Goal: Task Accomplishment & Management: Use online tool/utility

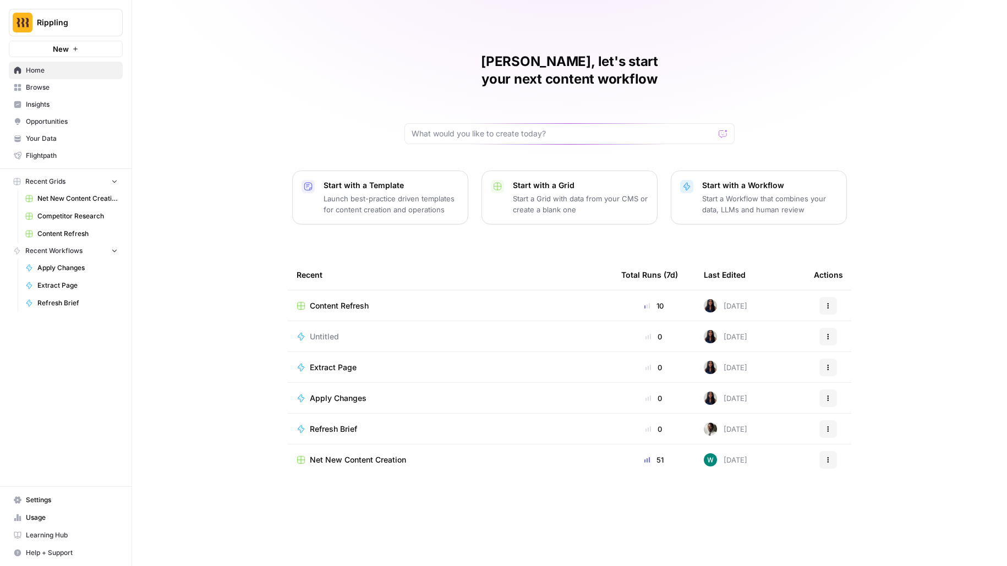
click at [53, 505] on span "Settings" at bounding box center [72, 500] width 92 height 10
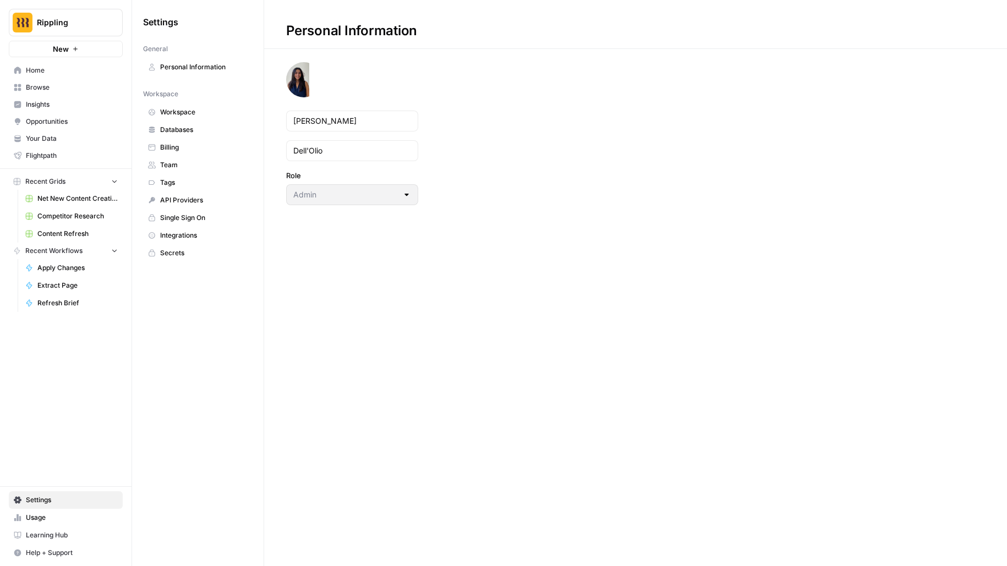
click at [194, 230] on span "Integrations" at bounding box center [203, 235] width 87 height 10
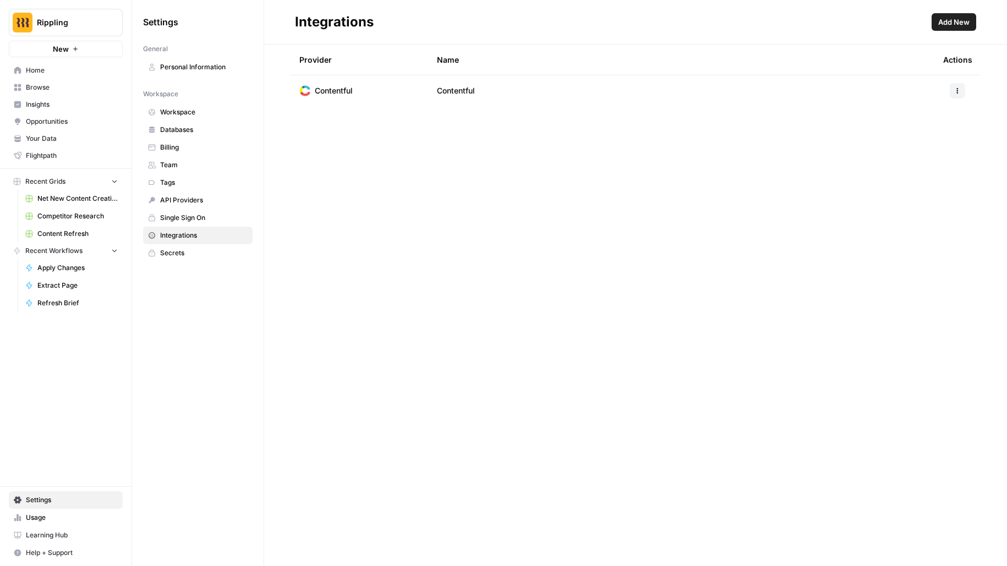
click at [958, 22] on span "Add New" at bounding box center [953, 22] width 31 height 11
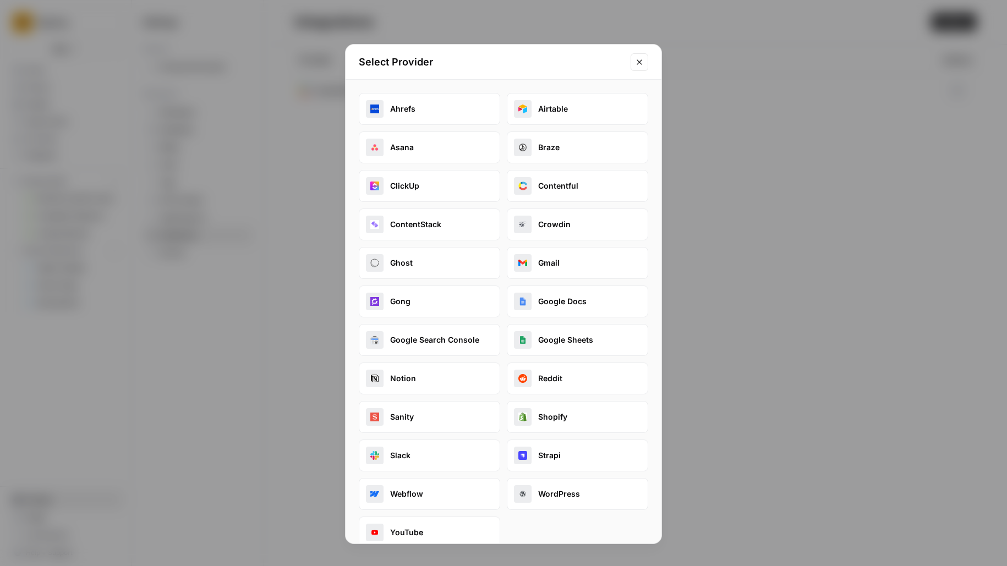
scroll to position [13, 0]
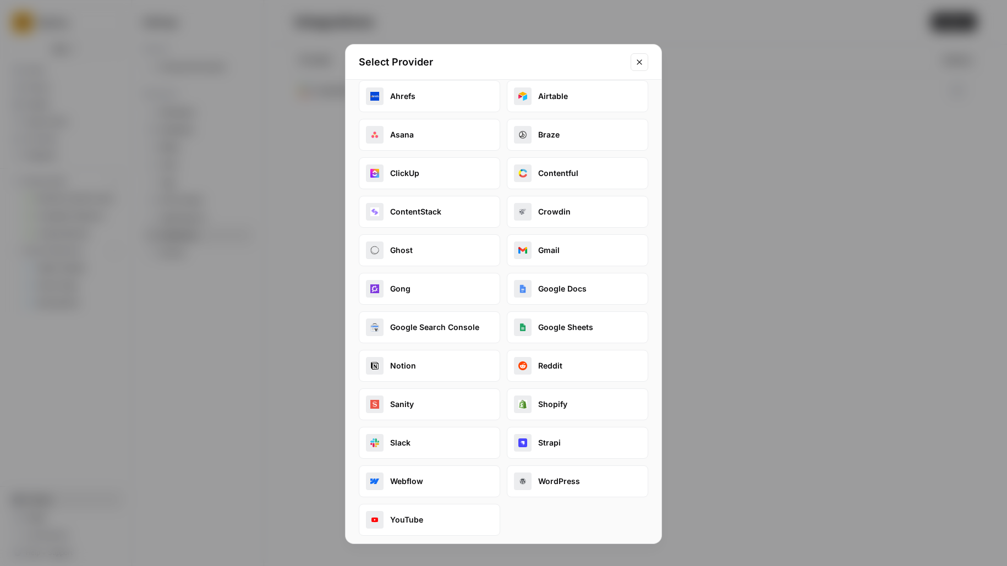
click at [424, 294] on button "Gong" at bounding box center [429, 289] width 141 height 32
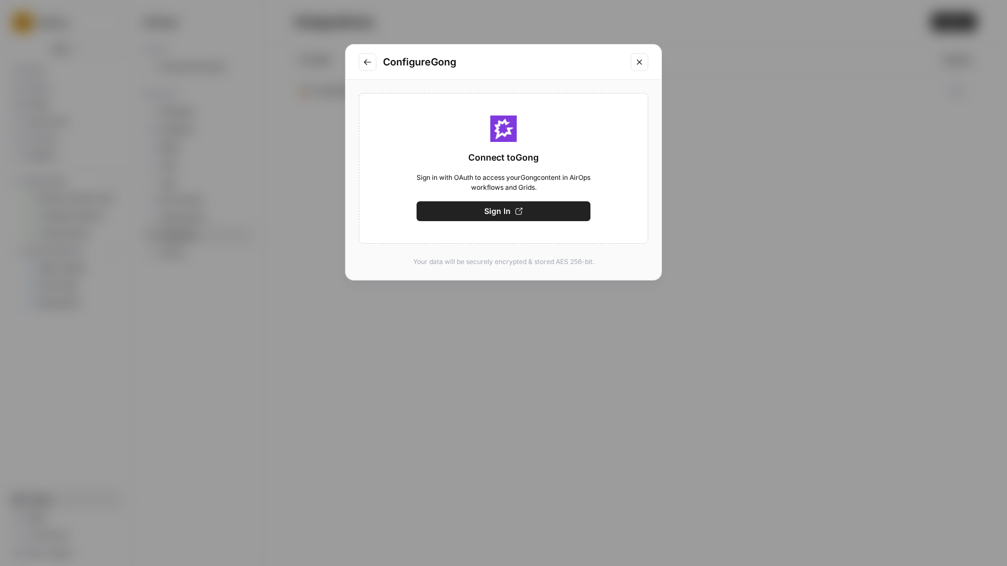
click at [645, 62] on button "Close modal" at bounding box center [639, 62] width 18 height 18
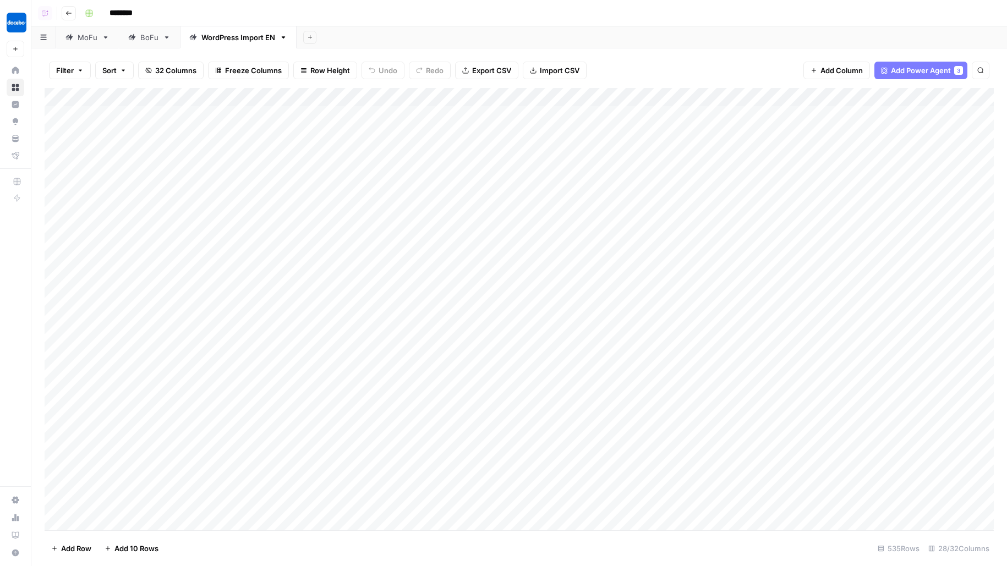
click at [187, 98] on div "Add Column" at bounding box center [519, 309] width 949 height 442
click at [249, 151] on span "All Rows" at bounding box center [222, 151] width 69 height 11
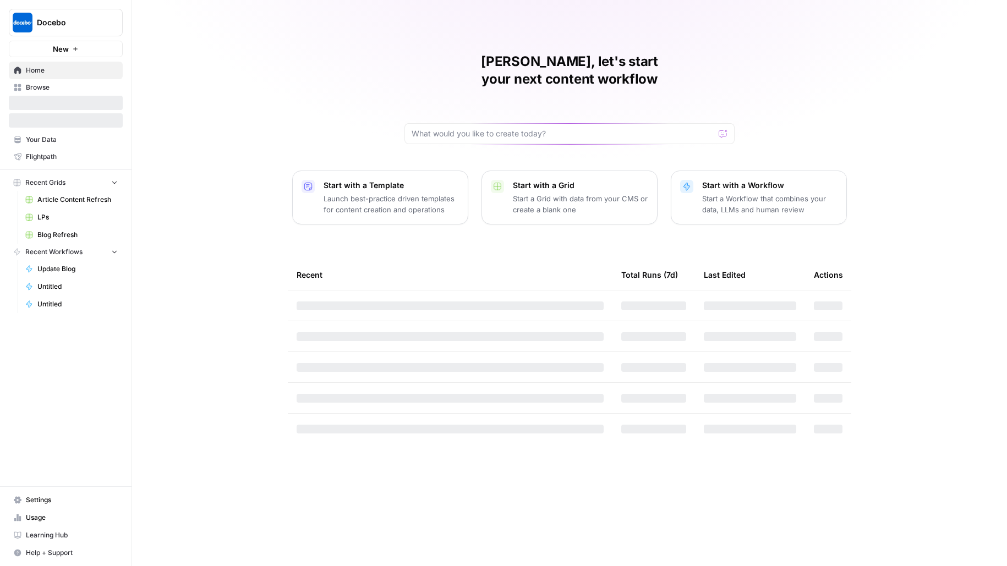
click at [67, 15] on button "Docebo" at bounding box center [66, 23] width 114 height 28
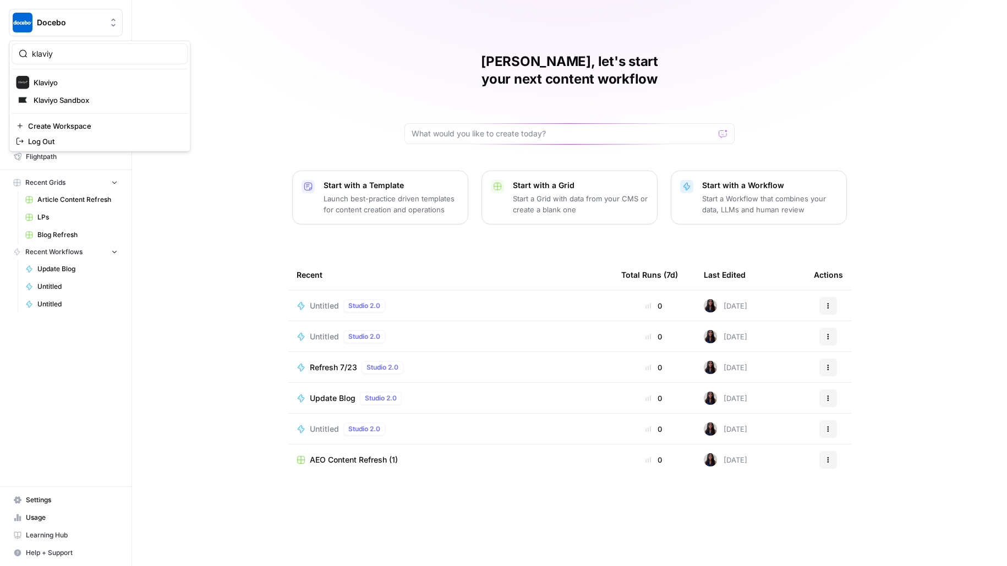
type input "klaviy"
click button "Klaviyo" at bounding box center [100, 83] width 176 height 18
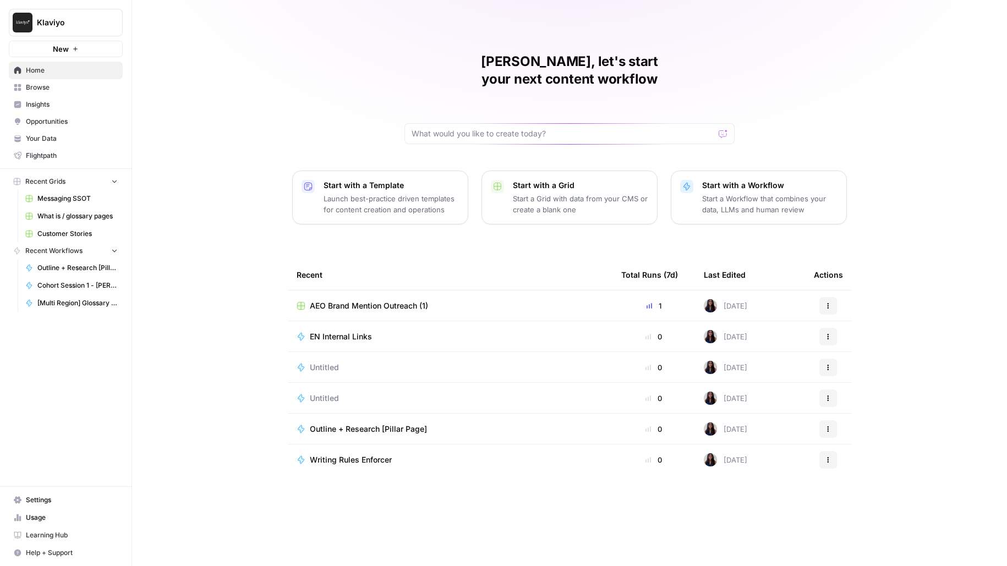
click at [100, 20] on span "Klaviyo" at bounding box center [70, 22] width 67 height 11
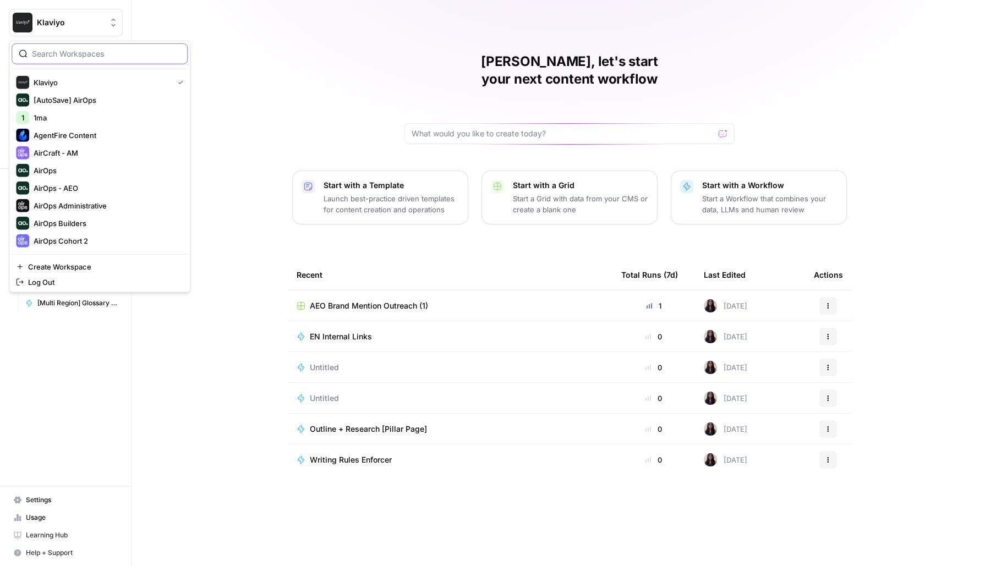
click at [112, 52] on input "search" at bounding box center [106, 53] width 149 height 11
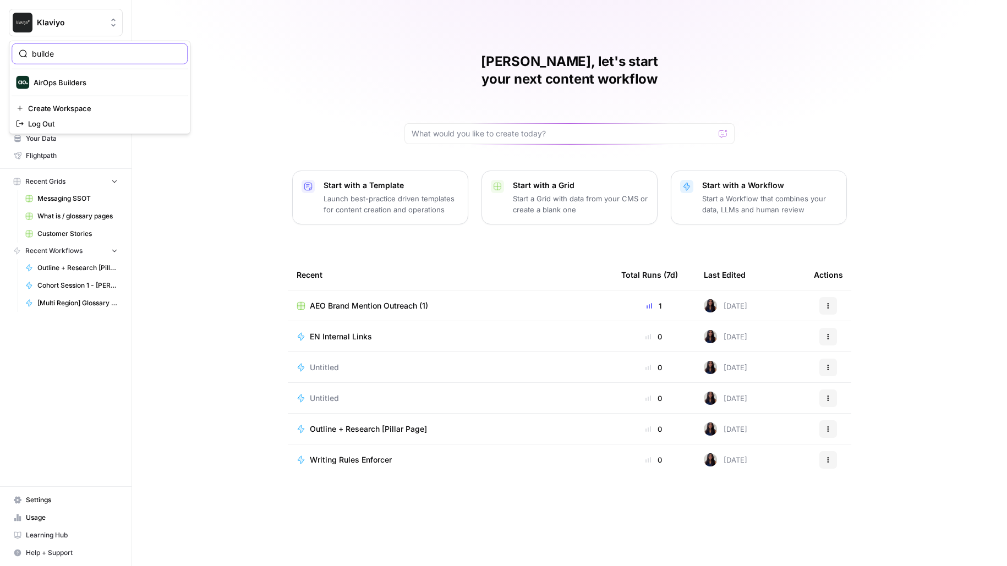
type input "builde"
click button "AirOps Builders" at bounding box center [100, 83] width 176 height 18
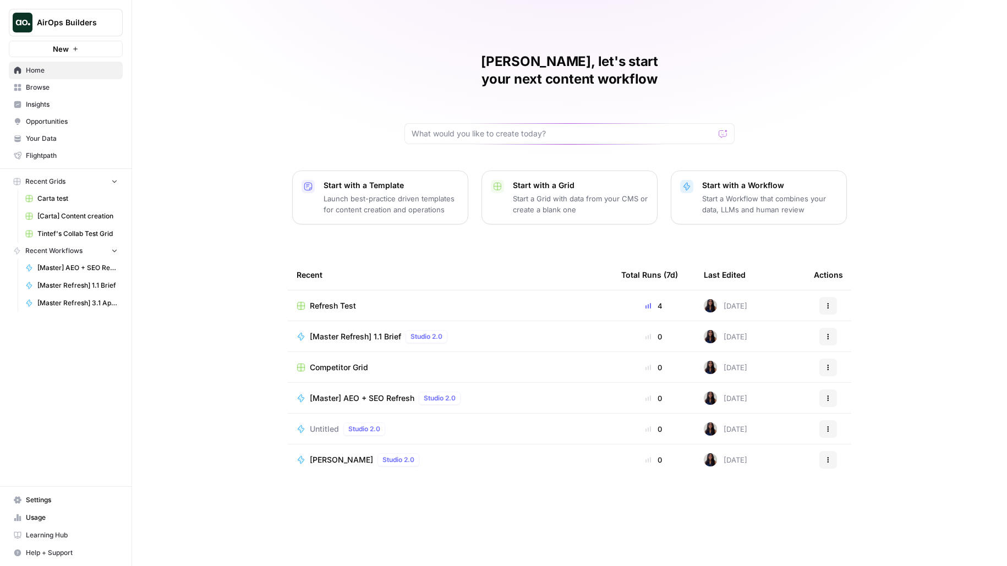
click at [52, 98] on link "Insights" at bounding box center [66, 105] width 114 height 18
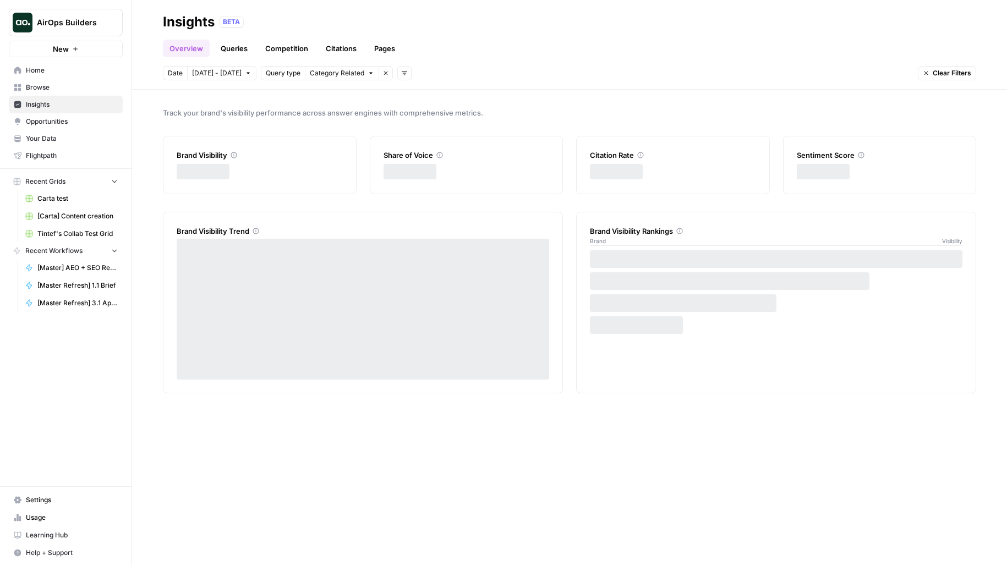
click at [50, 89] on span "Browse" at bounding box center [72, 88] width 92 height 10
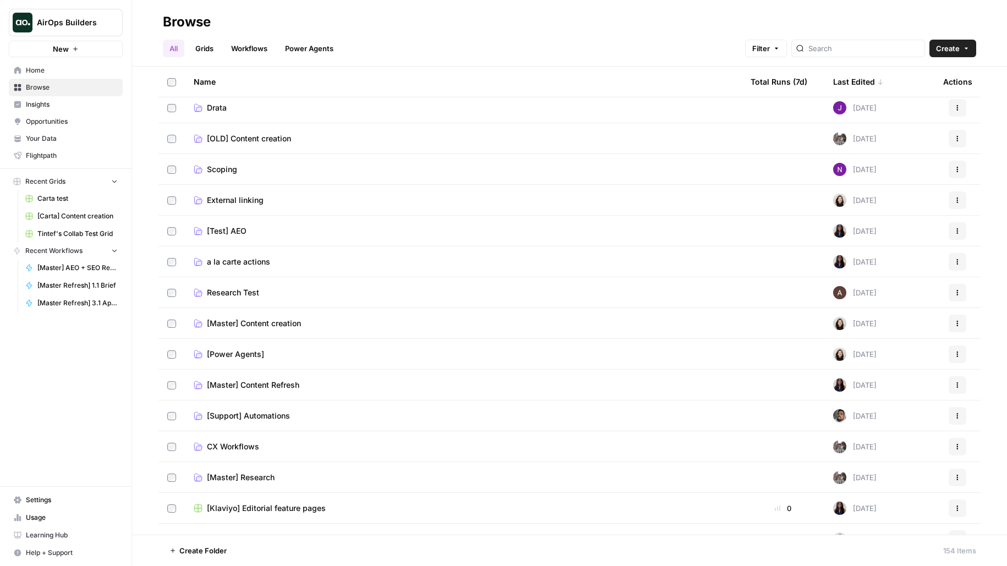
scroll to position [100, 0]
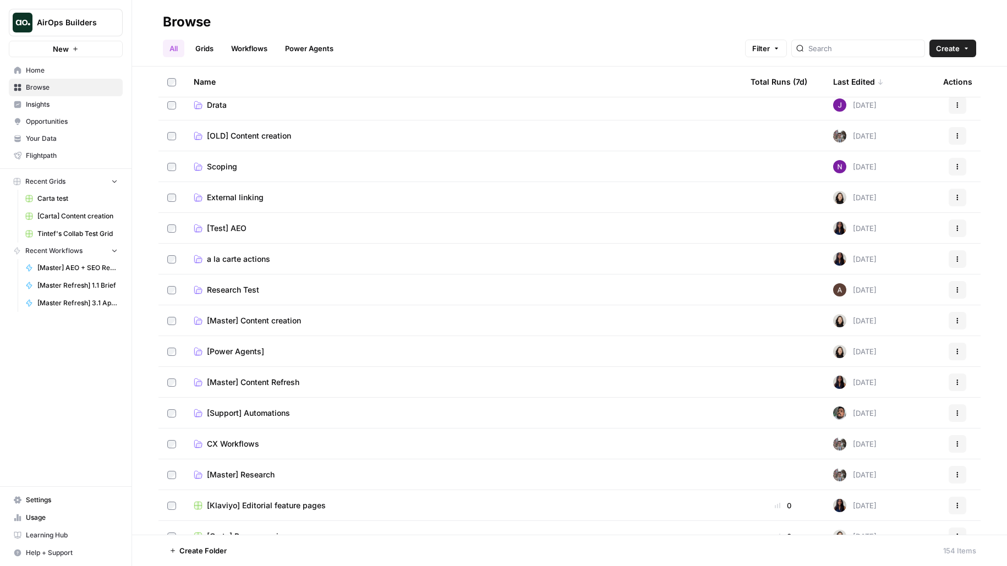
click at [222, 261] on span "a la carte actions" at bounding box center [238, 259] width 63 height 11
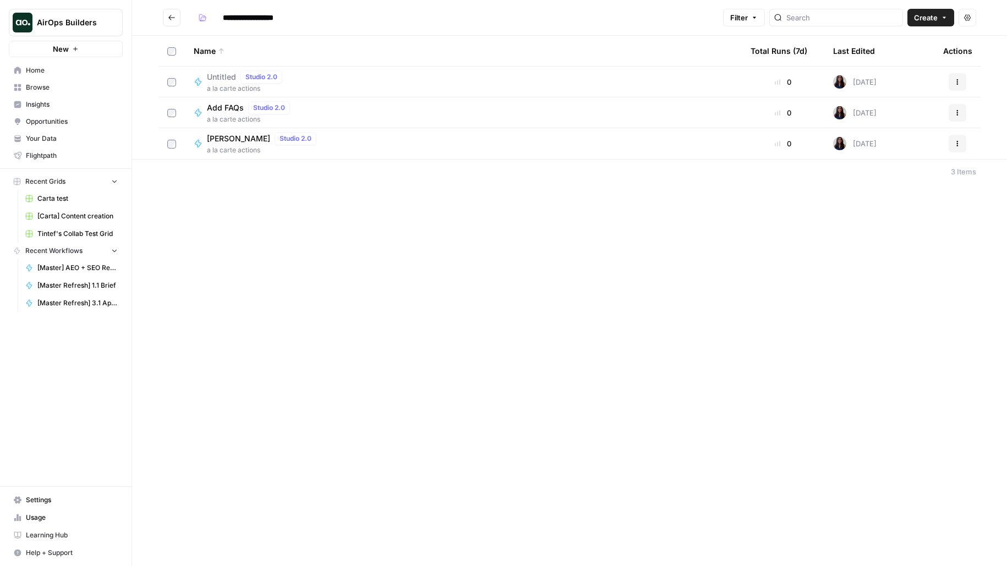
click at [266, 116] on span "a la carte actions" at bounding box center [250, 119] width 87 height 10
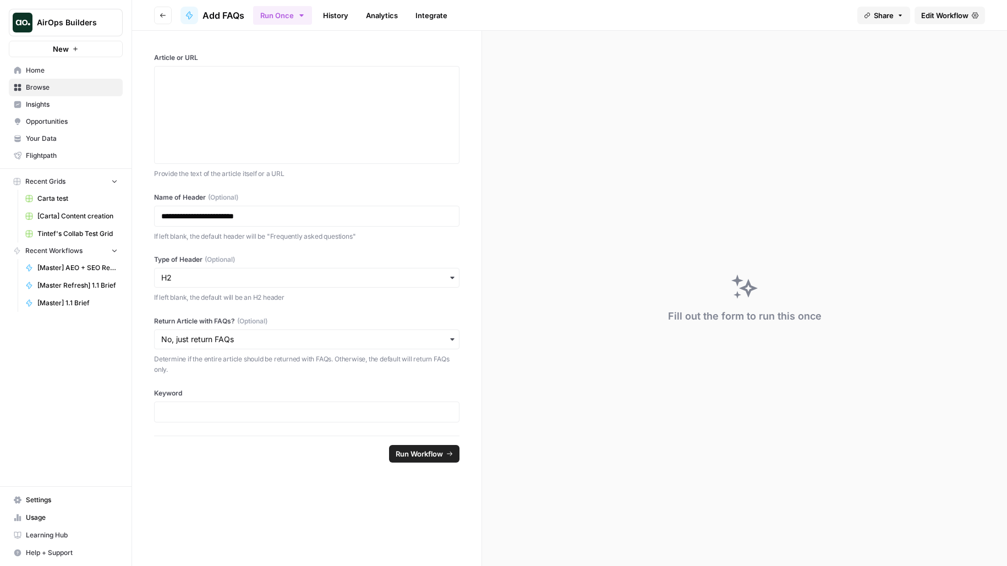
click at [970, 15] on link "Edit Workflow" at bounding box center [949, 16] width 70 height 18
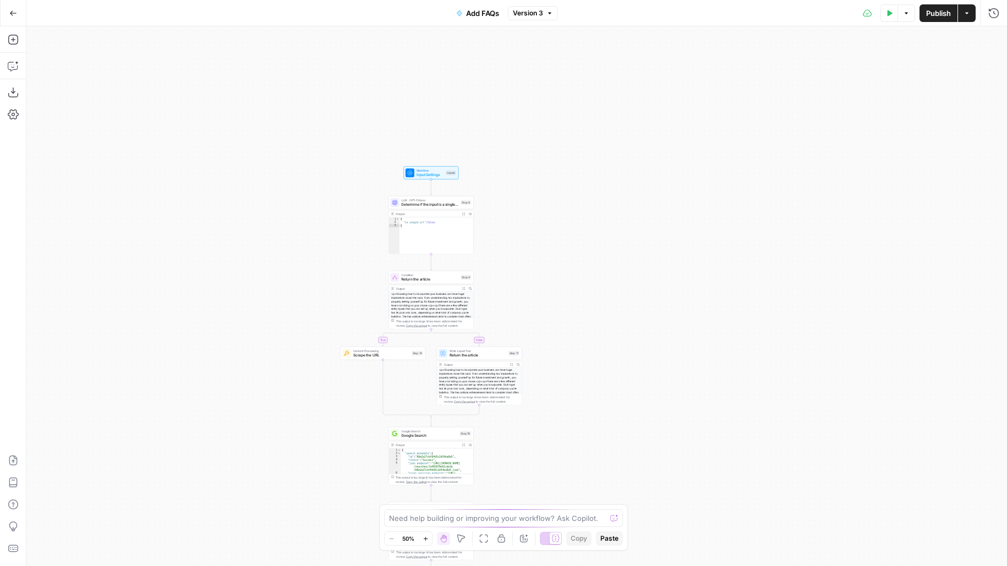
drag, startPoint x: 531, startPoint y: 230, endPoint x: 529, endPoint y: 152, distance: 77.6
click at [529, 152] on div "true false true false Workflow Input Settings Inputs LLM · GPT-5 Nano Determine…" at bounding box center [516, 296] width 980 height 540
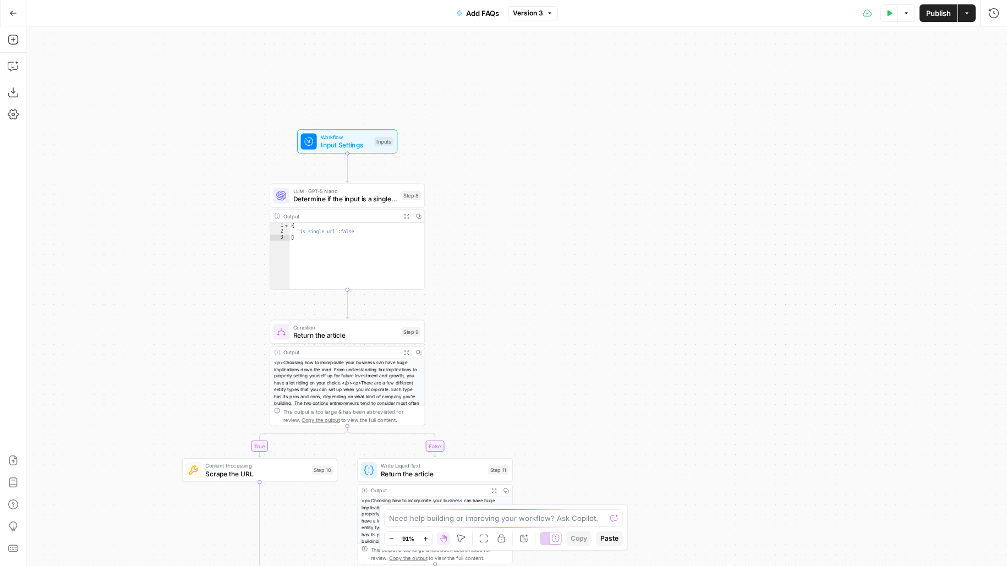
drag, startPoint x: 465, startPoint y: 195, endPoint x: 553, endPoint y: 195, distance: 87.5
click at [553, 195] on div "true false true false Workflow Input Settings Inputs LLM · GPT-5 Nano Determine…" at bounding box center [516, 296] width 980 height 540
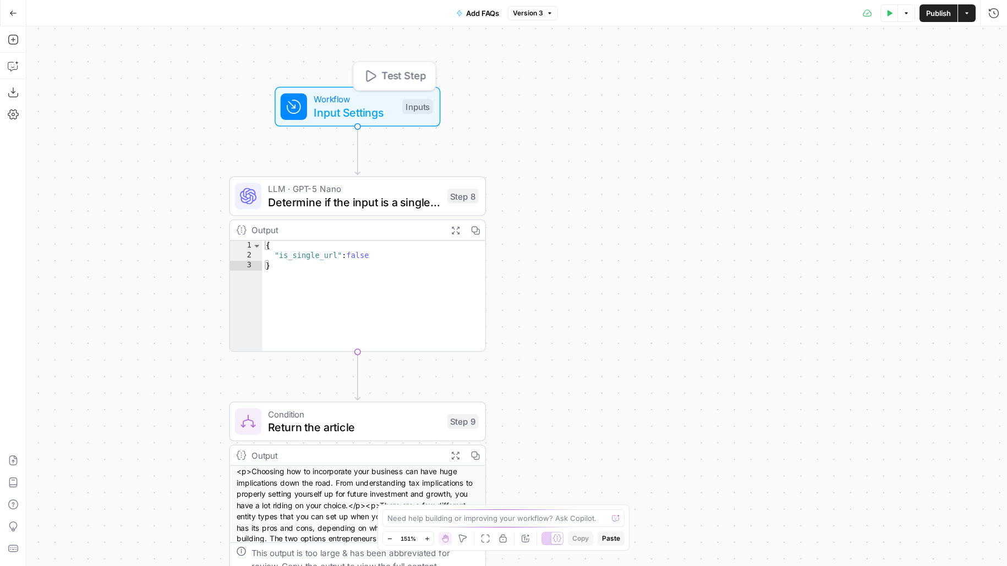
click at [372, 112] on span "Input Settings" at bounding box center [355, 112] width 82 height 17
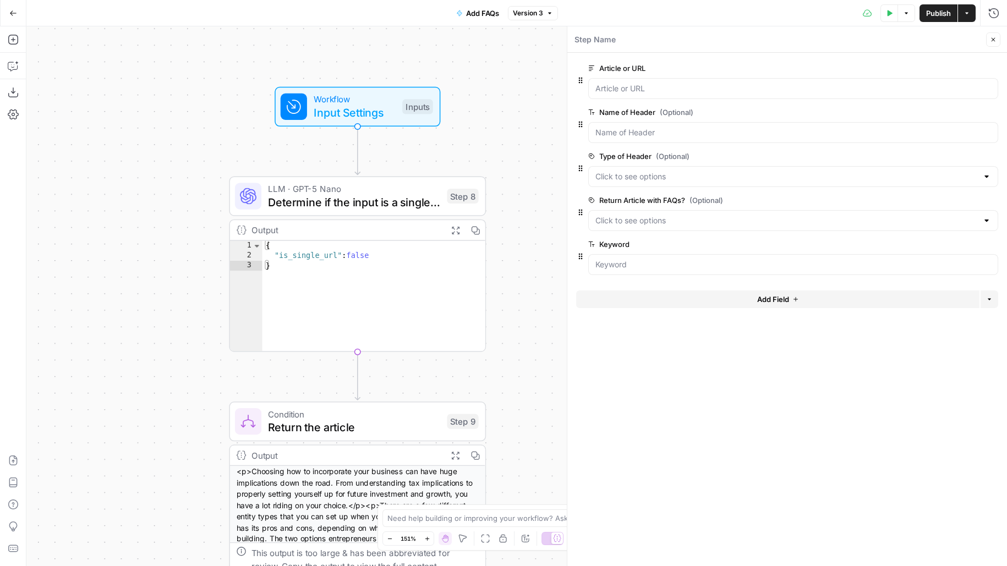
click at [967, 65] on span "edit field" at bounding box center [957, 68] width 24 height 9
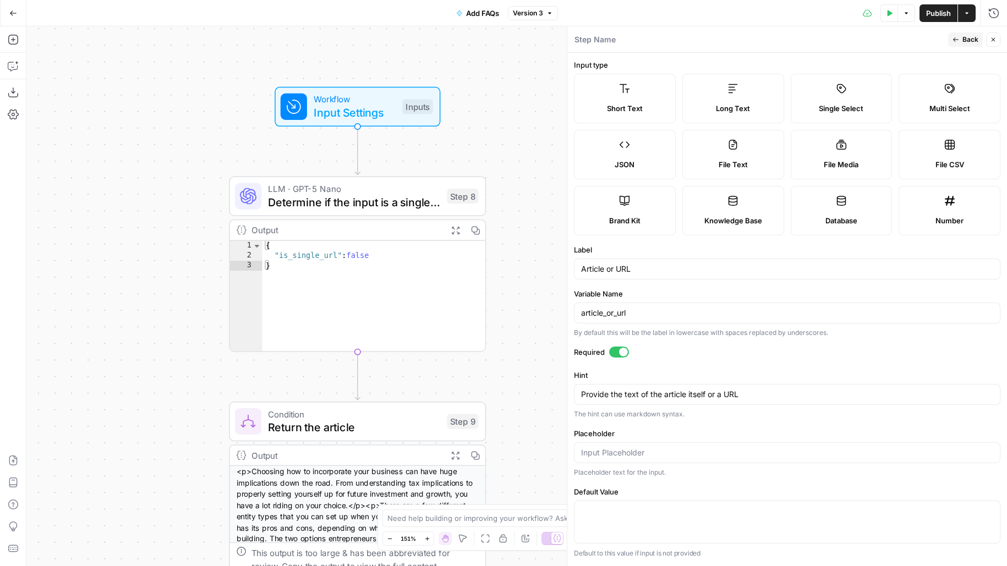
click at [965, 35] on span "Back" at bounding box center [970, 40] width 16 height 10
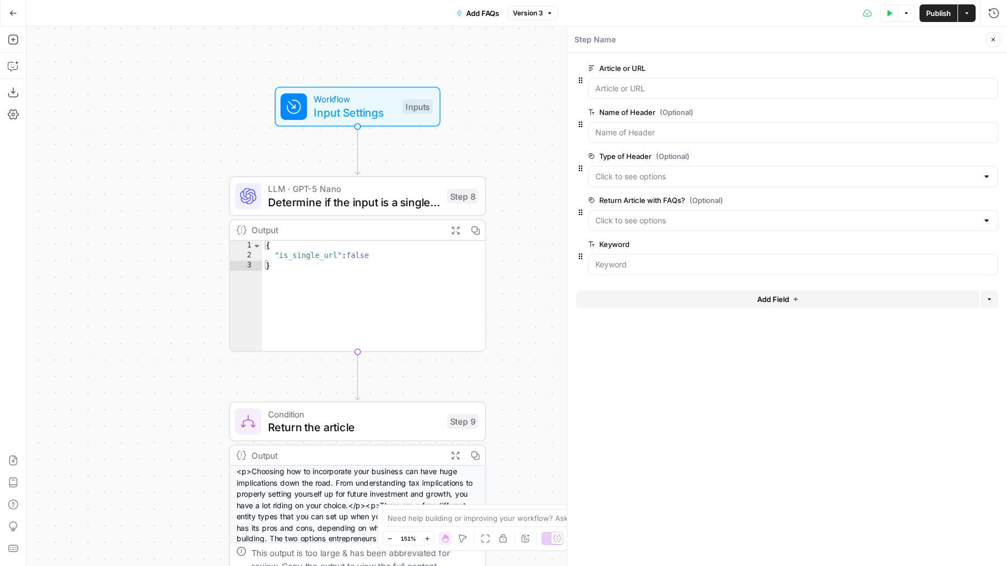
click at [960, 114] on span "edit field" at bounding box center [957, 112] width 24 height 9
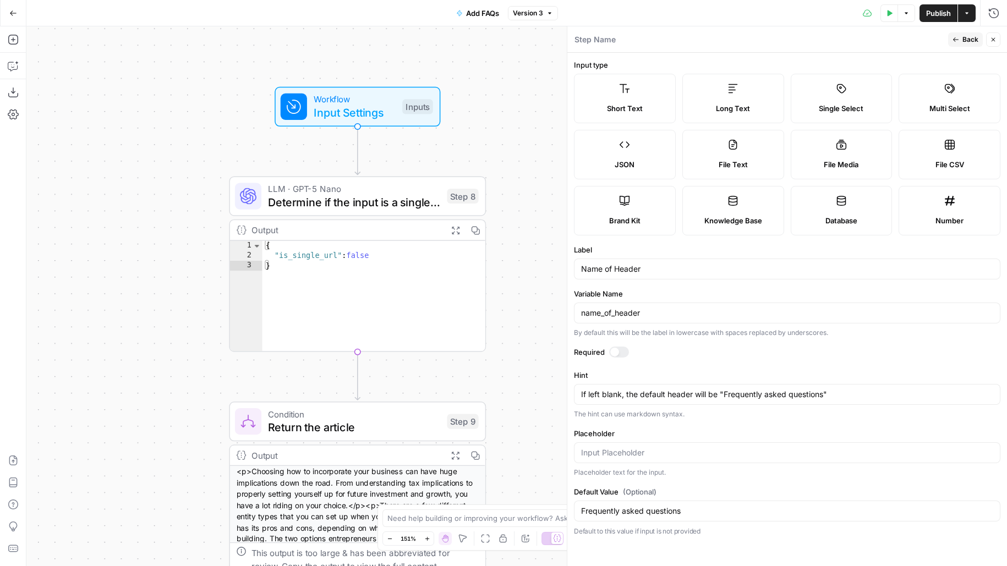
click at [964, 43] on span "Back" at bounding box center [970, 40] width 16 height 10
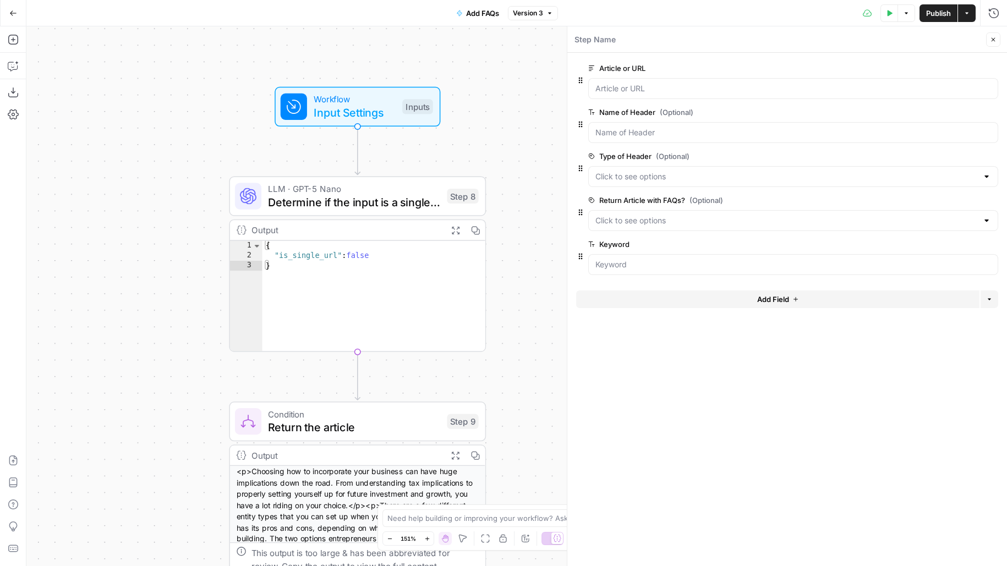
click at [879, 15] on div "Test Data Options Publish Actions Run History" at bounding box center [782, 13] width 449 height 26
click at [895, 15] on button "Test Data" at bounding box center [889, 13] width 18 height 18
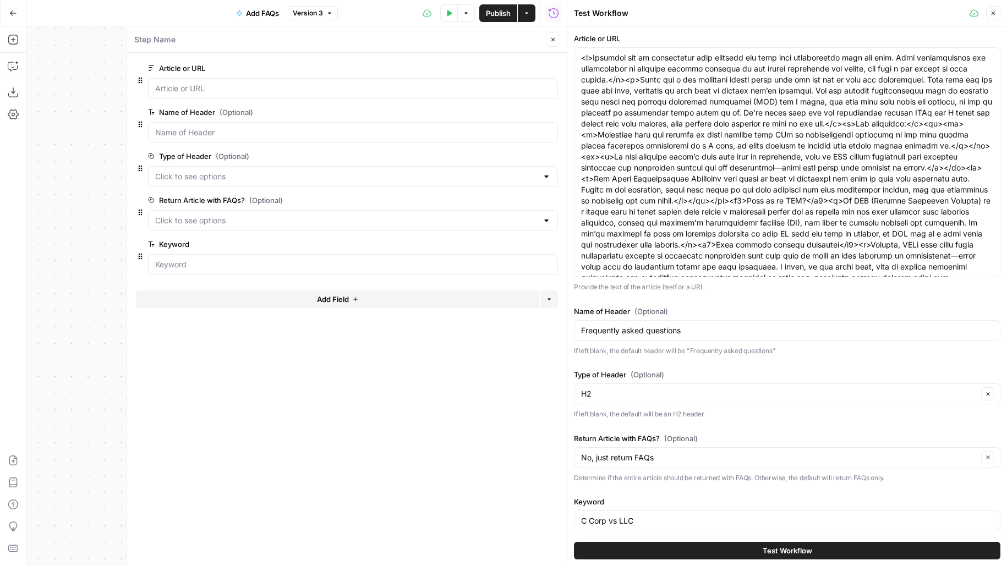
scroll to position [5, 0]
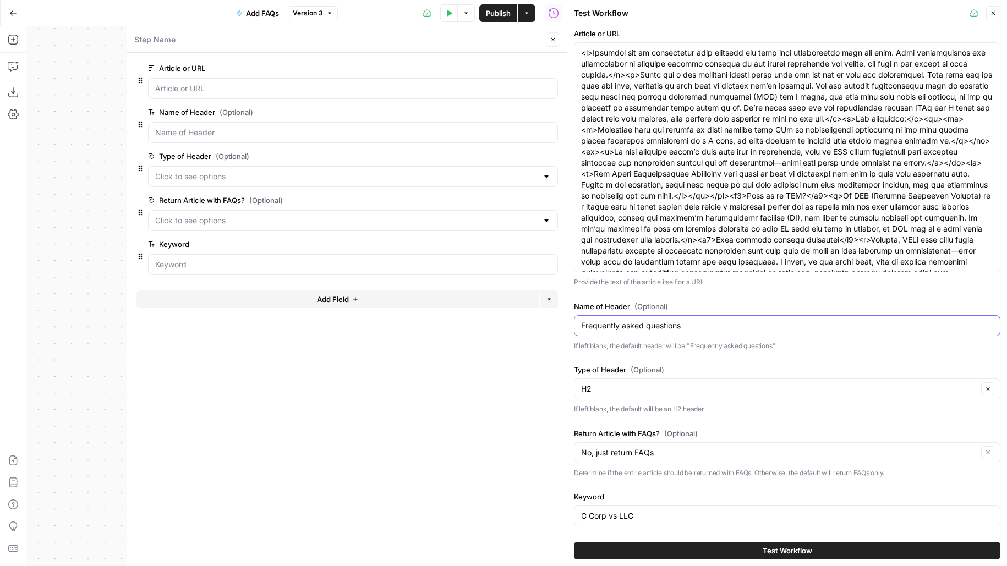
click at [721, 328] on input "Frequently asked questions" at bounding box center [787, 325] width 412 height 11
click at [706, 298] on div "Article or URL Provide the text of the article itself or a URL Name of Header (…" at bounding box center [787, 279] width 426 height 503
click at [554, 37] on icon "button" at bounding box center [553, 39] width 7 height 7
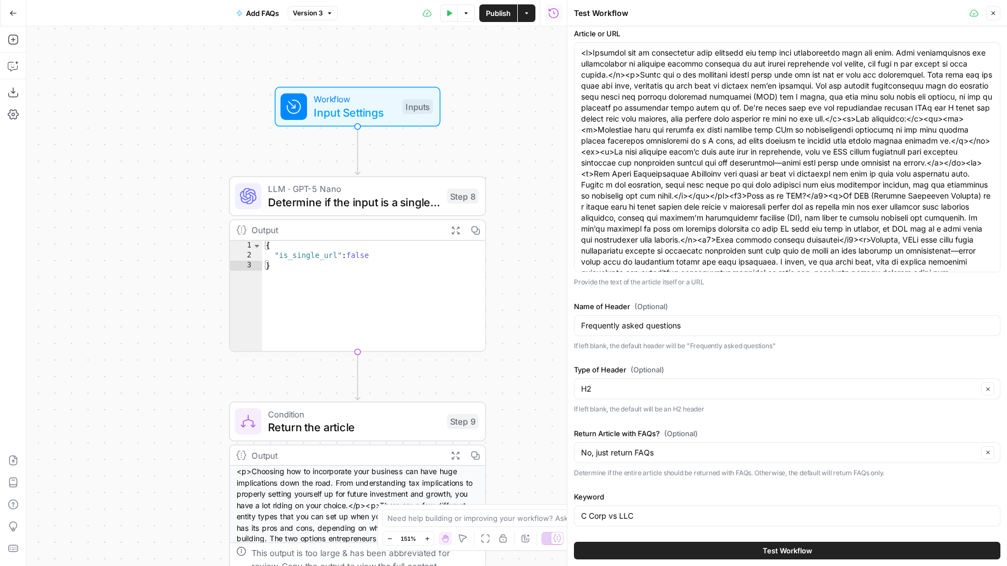
click at [419, 105] on div "Inputs" at bounding box center [417, 106] width 31 height 15
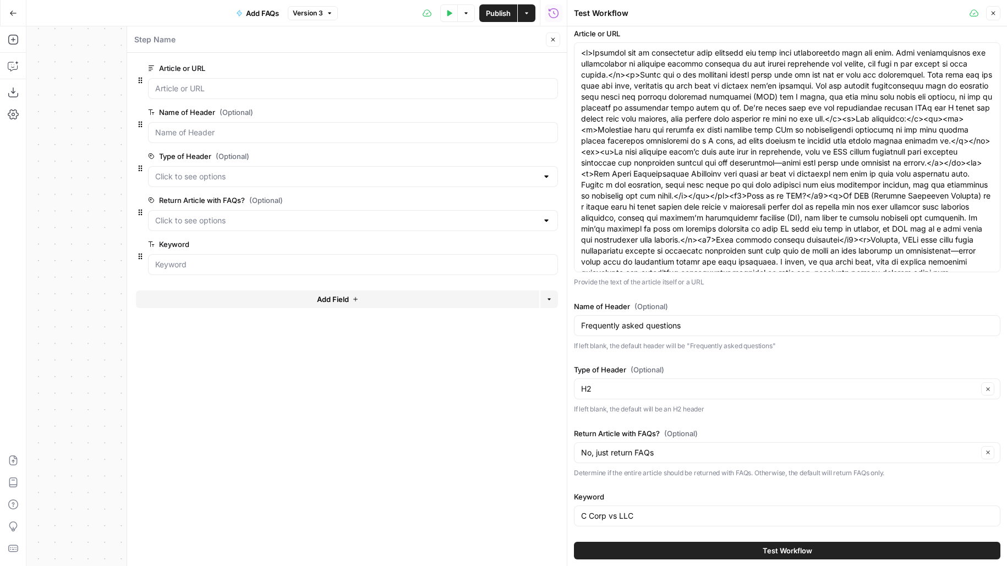
click at [538, 38] on div "Step Name" at bounding box center [338, 40] width 409 height 12
click at [547, 40] on button "Close" at bounding box center [553, 39] width 14 height 14
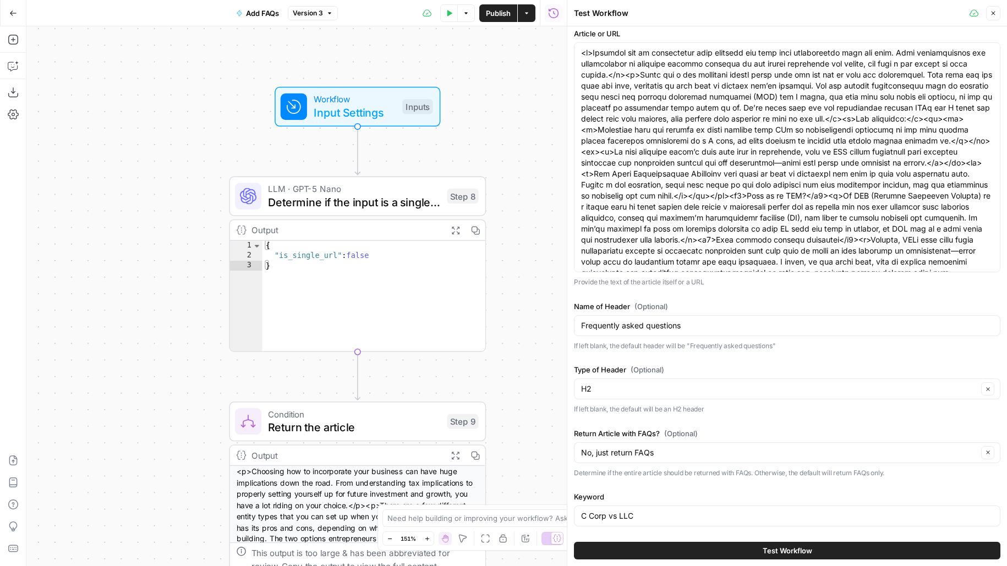
click at [447, 20] on button "Test Data" at bounding box center [449, 13] width 18 height 18
click at [448, 10] on icon "button" at bounding box center [449, 13] width 7 height 7
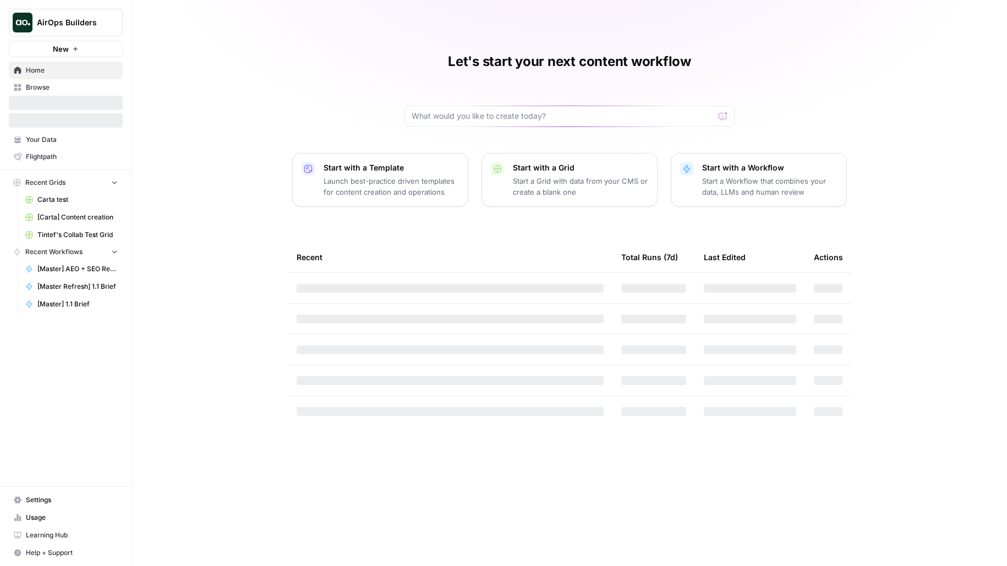
click at [51, 28] on span "AirOps Builders" at bounding box center [70, 22] width 67 height 11
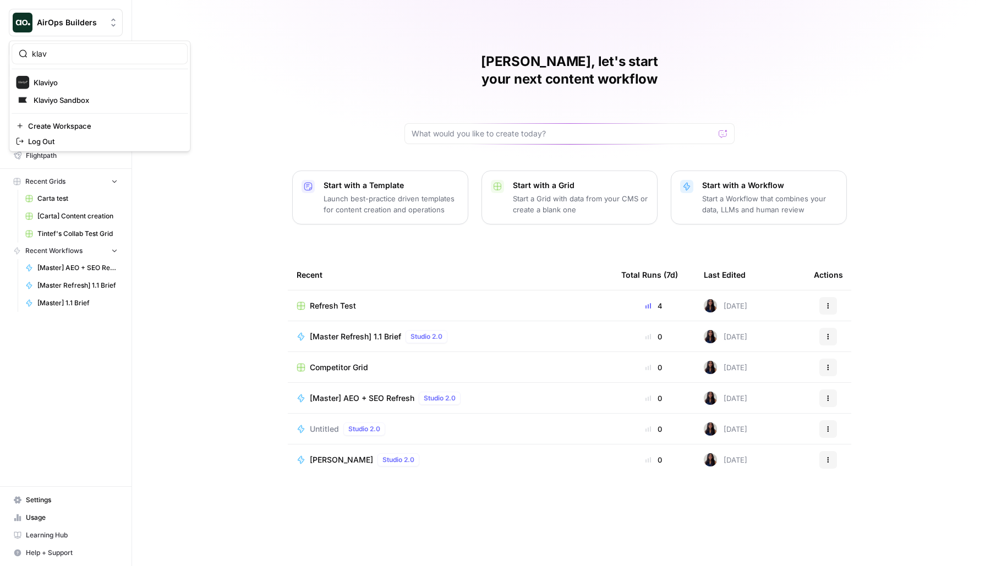
type input "klav"
click button "Klaviyo" at bounding box center [100, 83] width 176 height 18
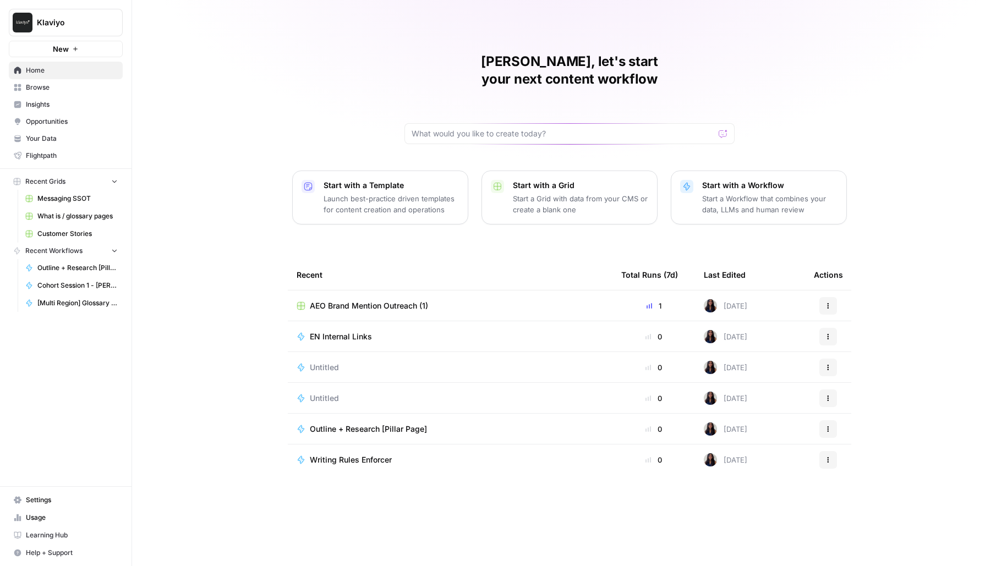
click at [30, 234] on rect at bounding box center [29, 233] width 7 height 7
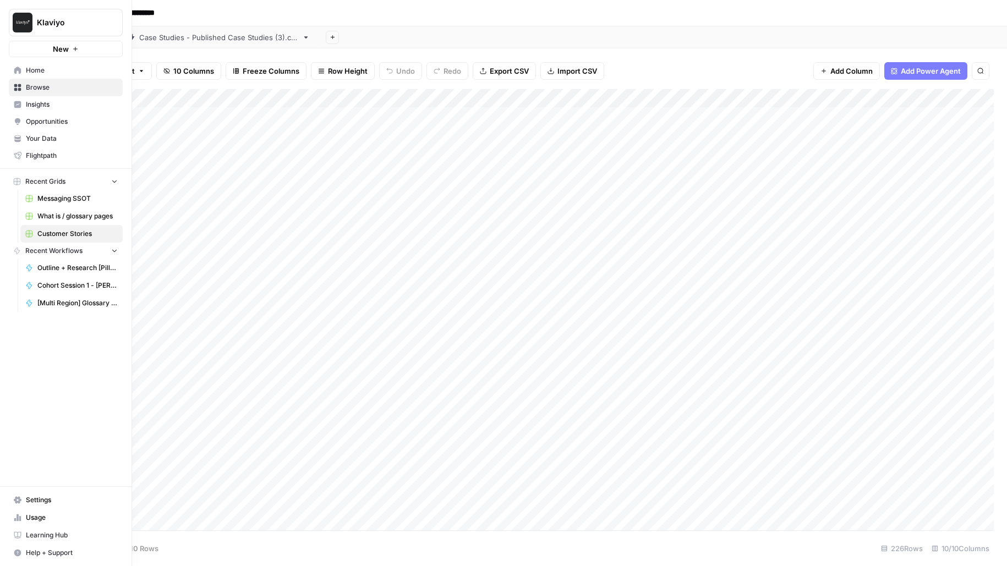
click at [52, 213] on span "What is / glossary pages" at bounding box center [77, 216] width 80 height 10
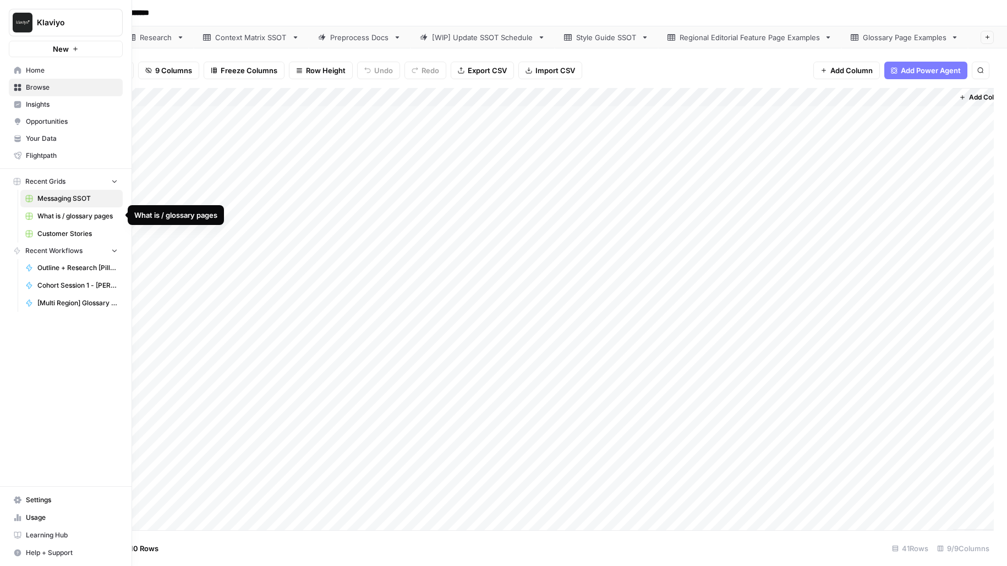
click at [47, 221] on link "What is / glossary pages" at bounding box center [71, 216] width 102 height 18
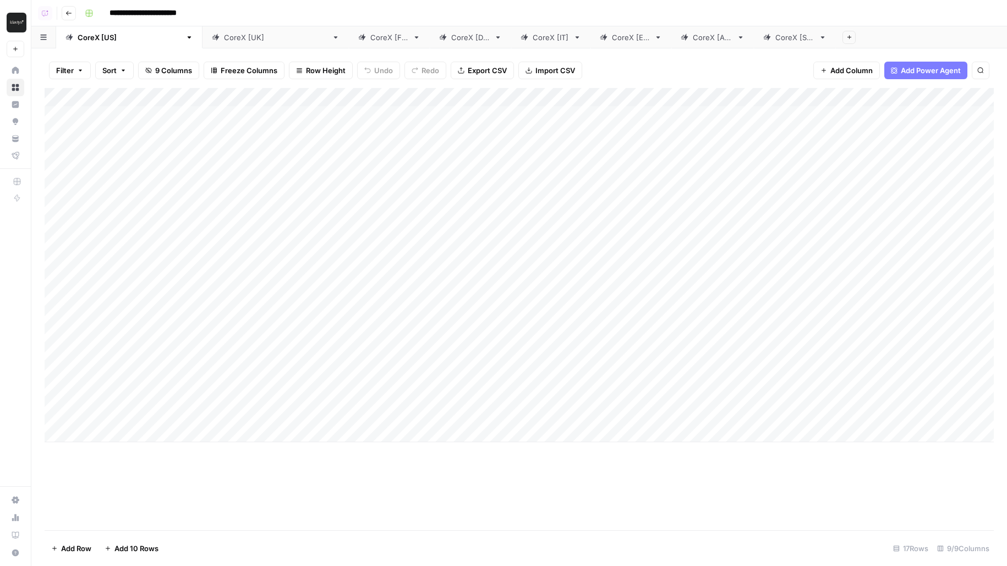
click at [224, 41] on div "CoreX [UK]" at bounding box center [275, 37] width 103 height 11
type input "**********"
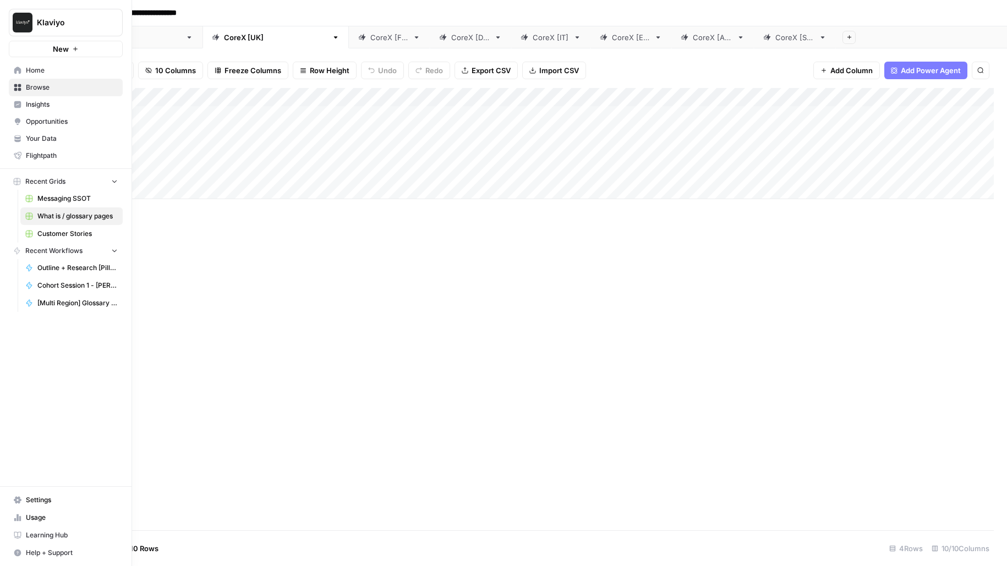
click at [27, 74] on span "Home" at bounding box center [72, 70] width 92 height 10
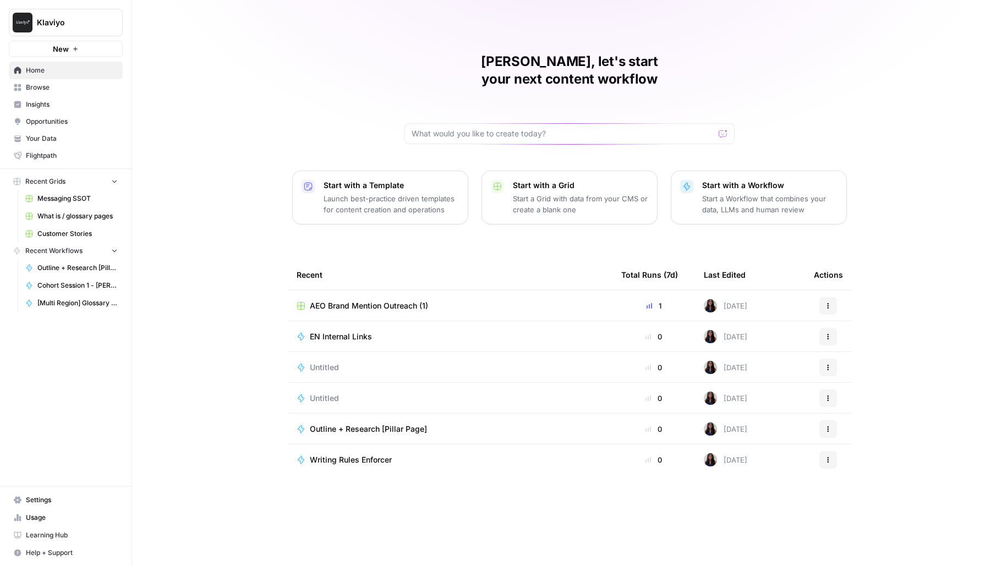
click at [63, 87] on span "Browse" at bounding box center [72, 88] width 92 height 10
click at [62, 27] on span "Klaviyo" at bounding box center [70, 22] width 67 height 11
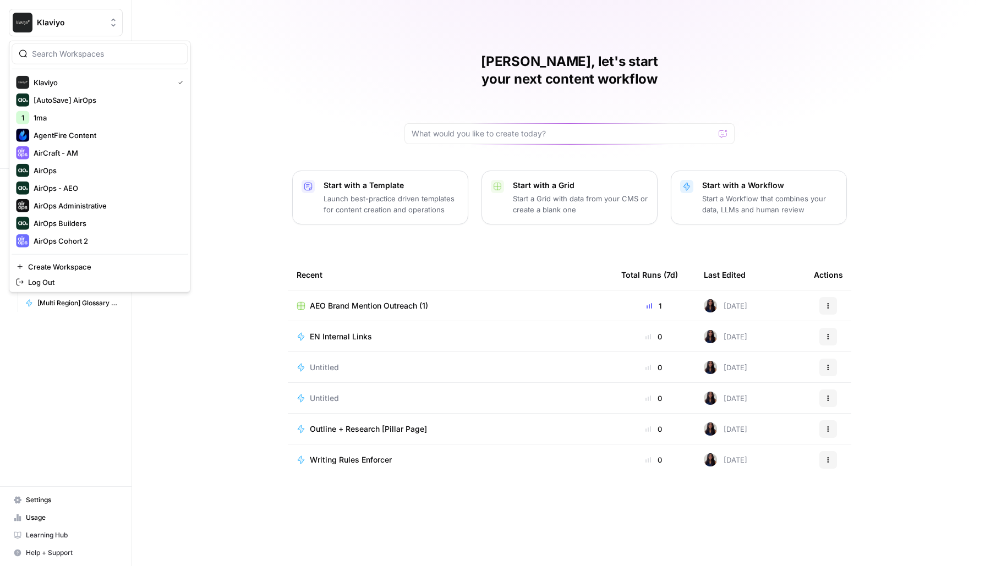
click at [241, 69] on div "[PERSON_NAME], let's start your next content workflow Start with a Template Lau…" at bounding box center [569, 283] width 875 height 566
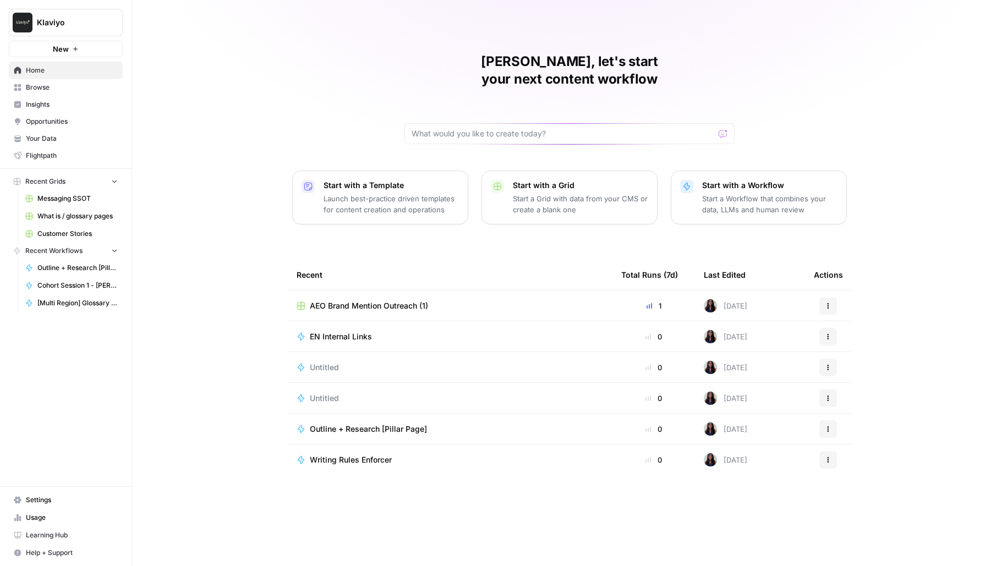
click at [59, 13] on button "Klaviyo" at bounding box center [66, 23] width 114 height 28
type input "wiz"
click button "Wiz" at bounding box center [100, 83] width 176 height 18
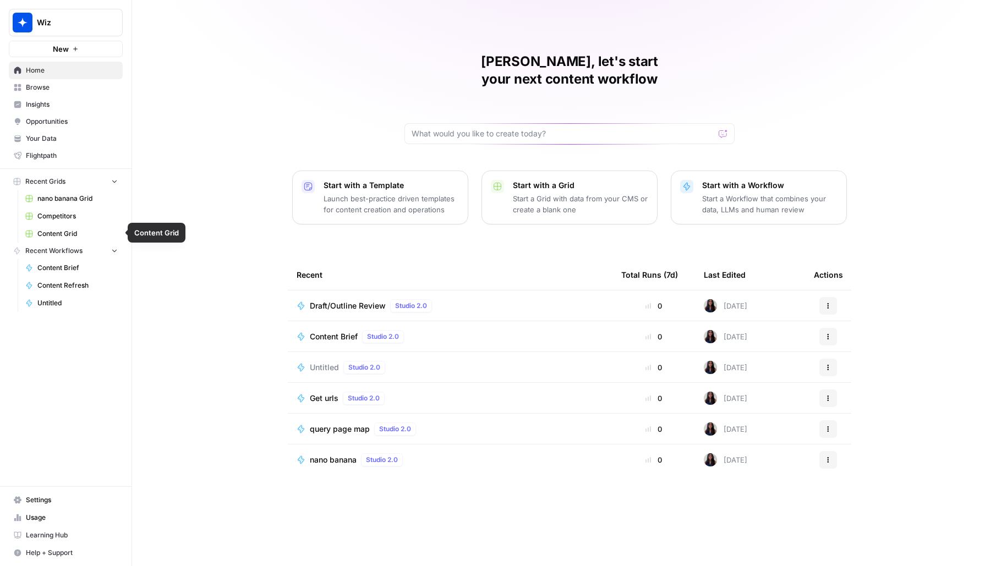
click at [61, 229] on span "Content Grid" at bounding box center [77, 234] width 80 height 10
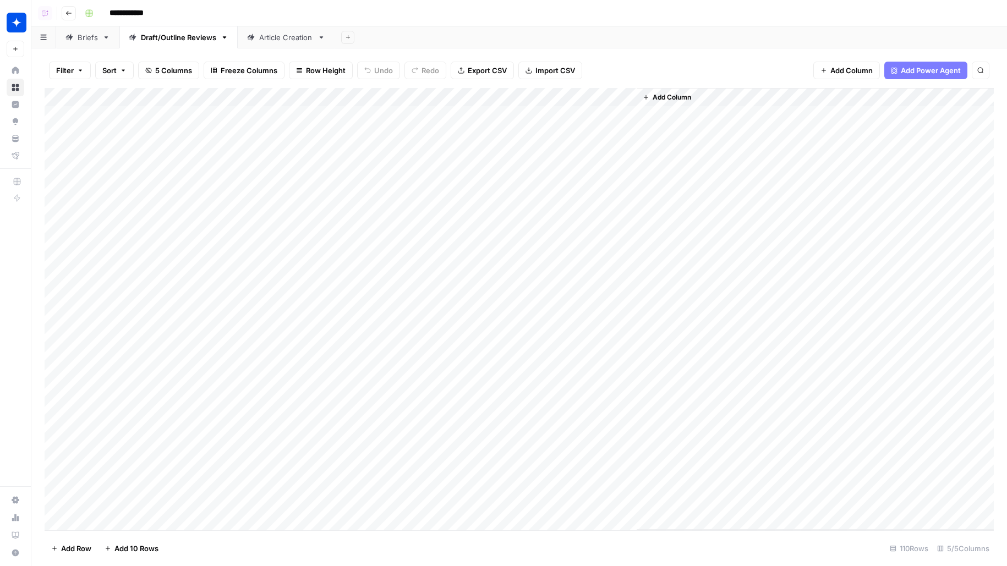
click at [94, 32] on div "Briefs" at bounding box center [88, 37] width 20 height 11
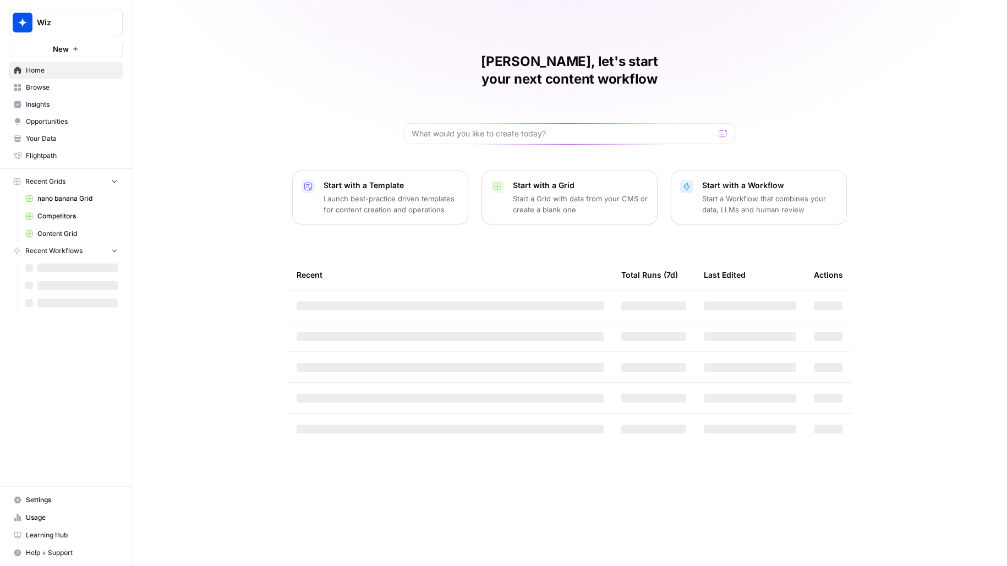
click at [56, 19] on span "Wiz" at bounding box center [70, 22] width 67 height 11
click at [74, 54] on input "search" at bounding box center [106, 53] width 149 height 11
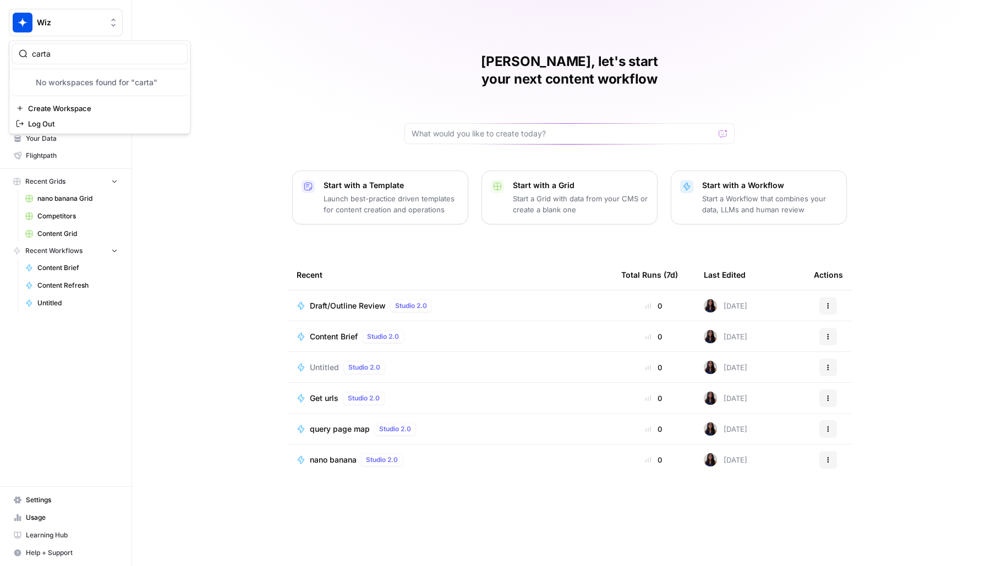
type input "carta"
click at [106, 84] on div "No workspaces found for "carta"" at bounding box center [100, 83] width 176 height 18
click at [93, 56] on input "carta" at bounding box center [106, 53] width 149 height 11
click at [170, 54] on input "carta" at bounding box center [106, 53] width 149 height 11
type input "carta"
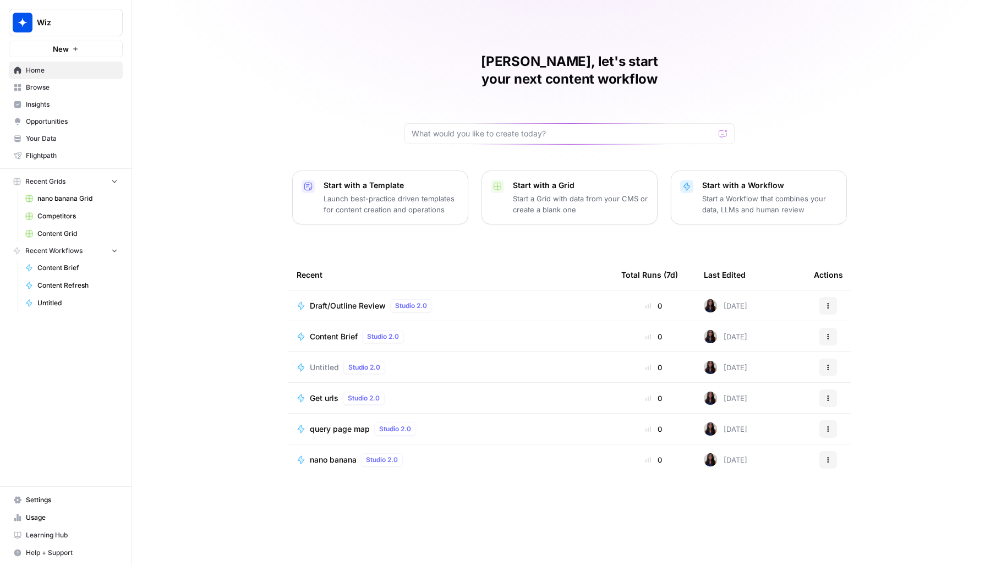
click at [262, 42] on div "Melanie, let's start your next content workflow Start with a Template Launch be…" at bounding box center [569, 283] width 875 height 566
click at [95, 14] on button "Wiz" at bounding box center [66, 23] width 114 height 28
type input "carta"
click button "Carta" at bounding box center [100, 83] width 176 height 18
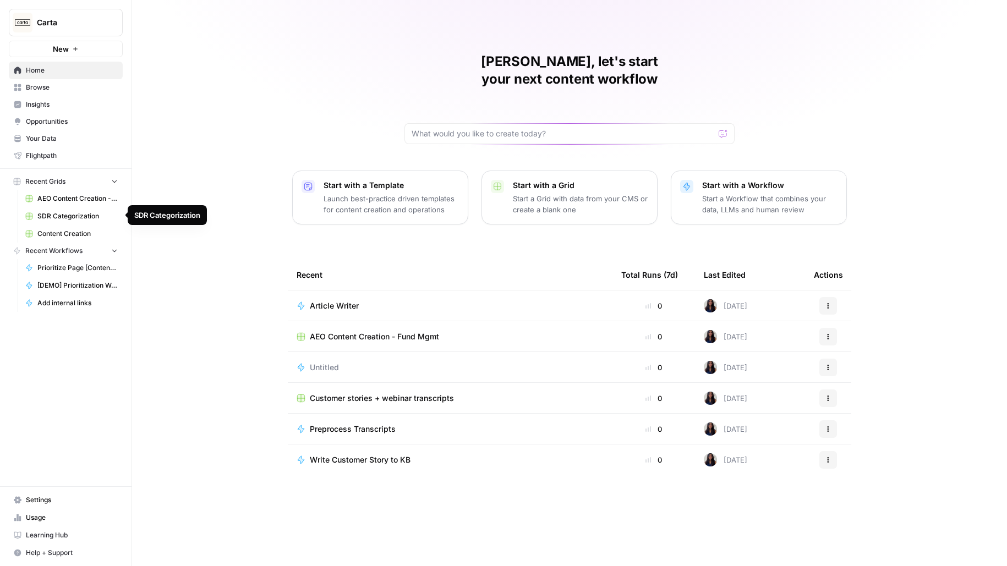
click at [81, 232] on span "Content Creation" at bounding box center [77, 234] width 80 height 10
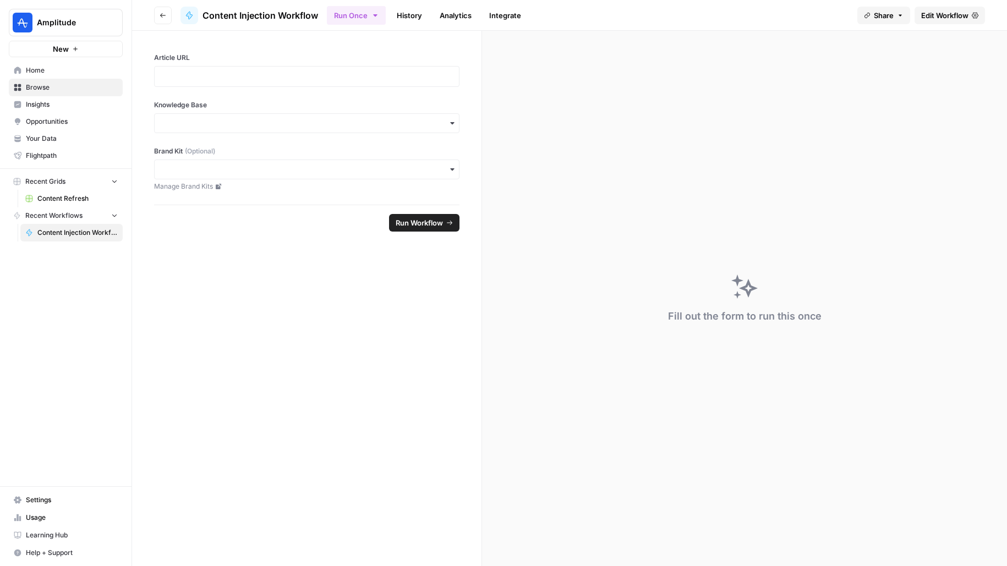
click at [964, 21] on link "Edit Workflow" at bounding box center [949, 16] width 70 height 18
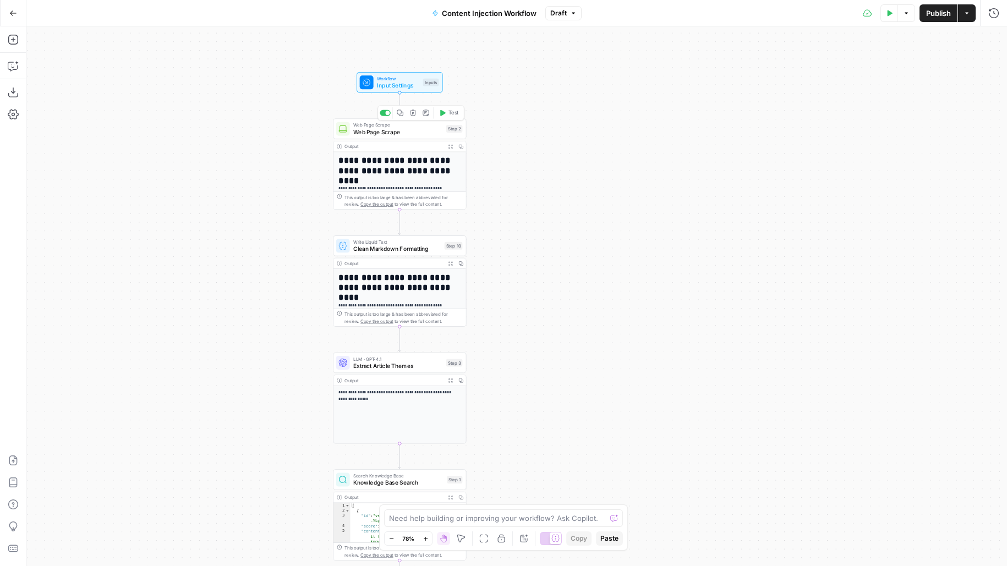
click at [453, 112] on span "Test" at bounding box center [453, 113] width 10 height 8
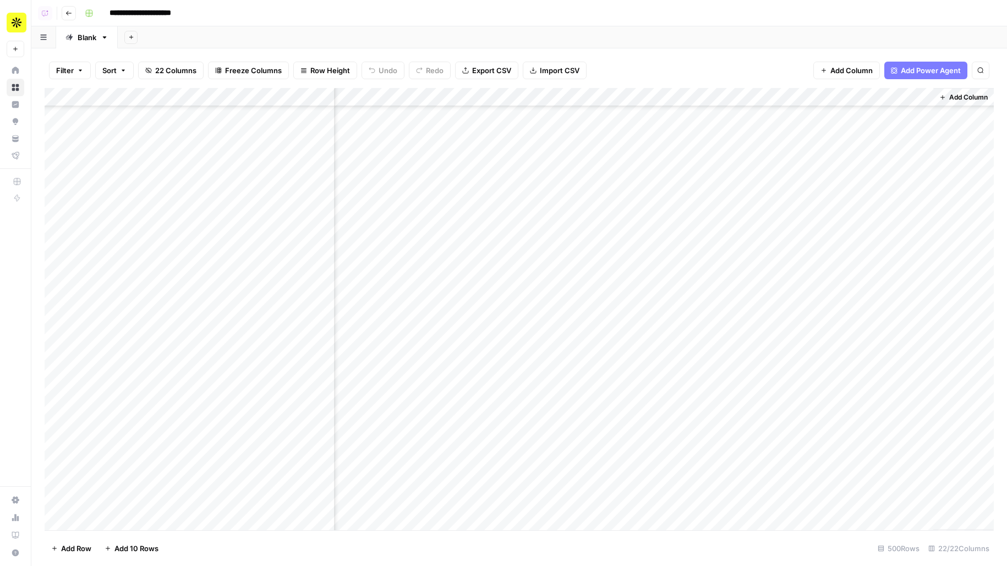
scroll to position [0, 1637]
click at [481, 229] on div "Add Column" at bounding box center [519, 309] width 949 height 442
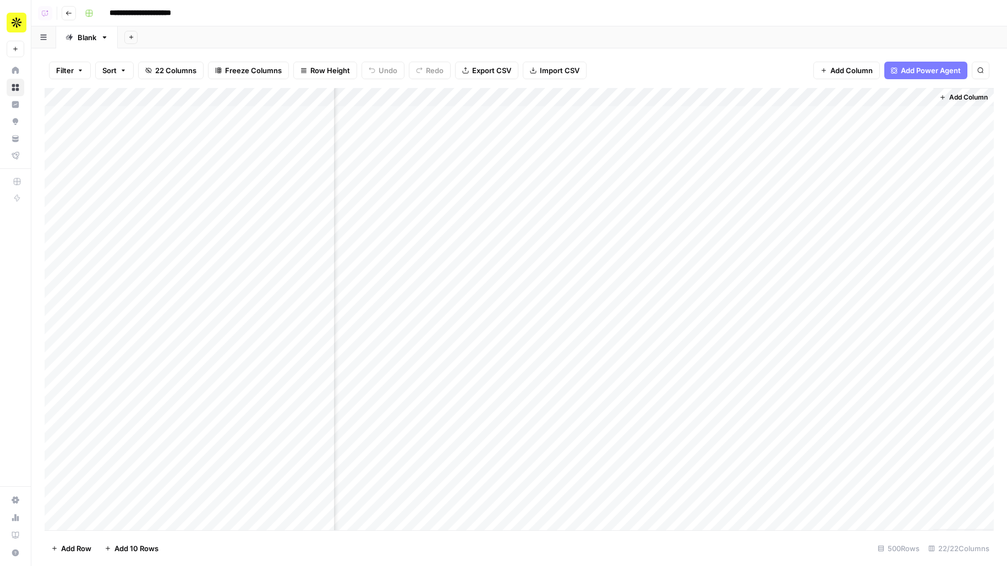
click at [589, 11] on div "**********" at bounding box center [537, 13] width 915 height 18
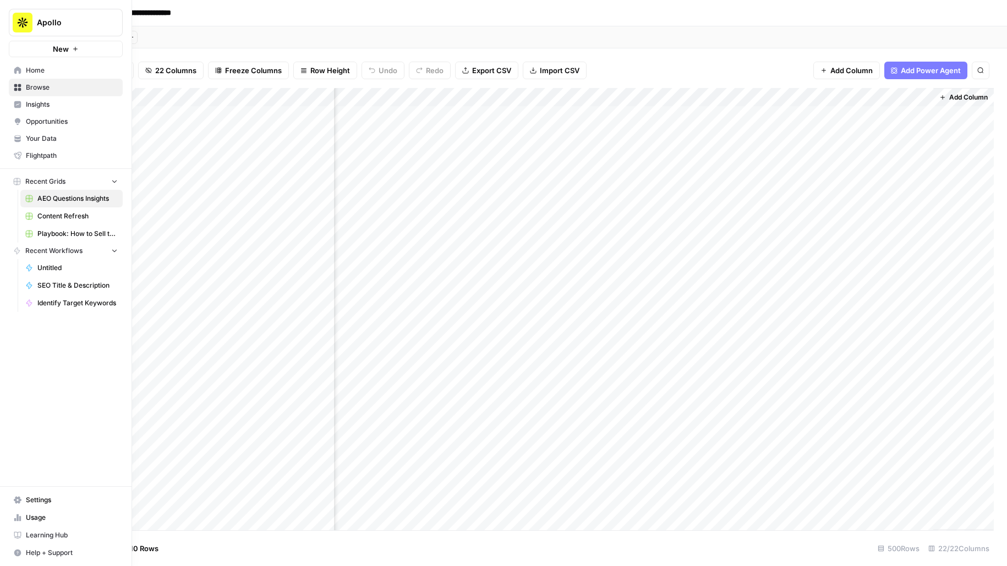
click at [43, 92] on span "Browse" at bounding box center [72, 88] width 92 height 10
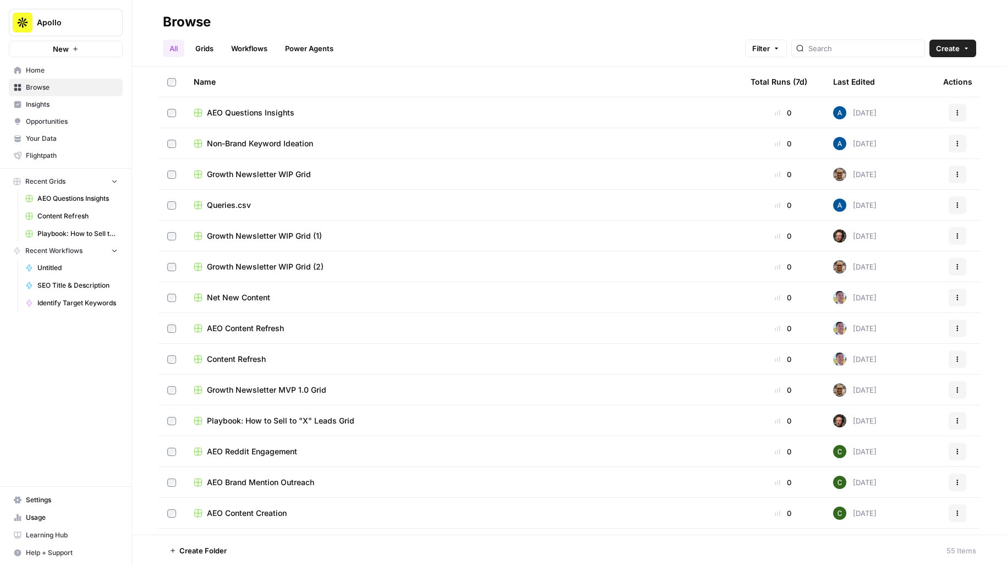
click at [252, 108] on span "AEO Questions Insights" at bounding box center [250, 112] width 87 height 11
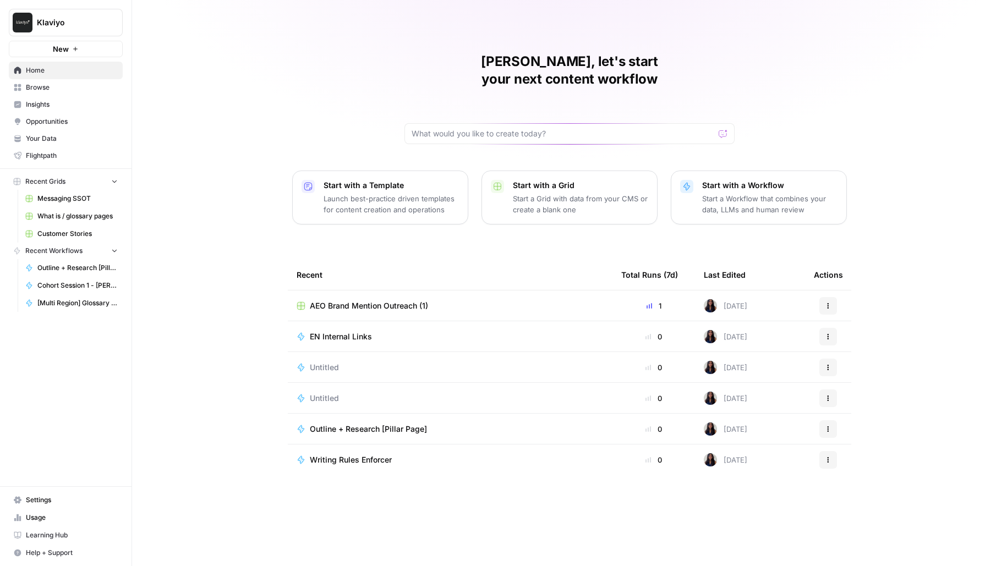
click at [70, 31] on button "Klaviyo" at bounding box center [66, 23] width 114 height 28
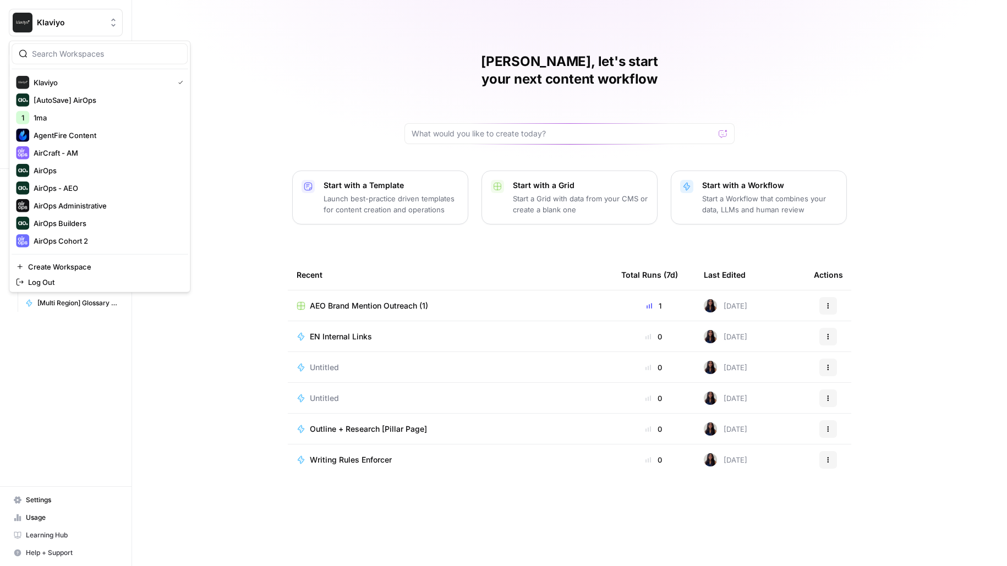
click at [219, 59] on div "Melanie, let's start your next content workflow Start with a Template Launch be…" at bounding box center [569, 283] width 875 height 566
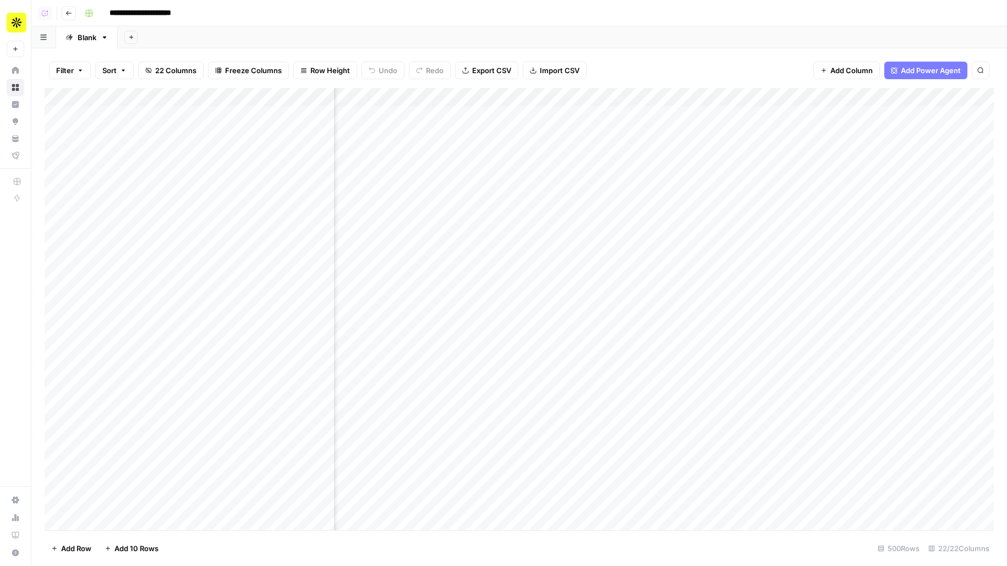
scroll to position [0, 355]
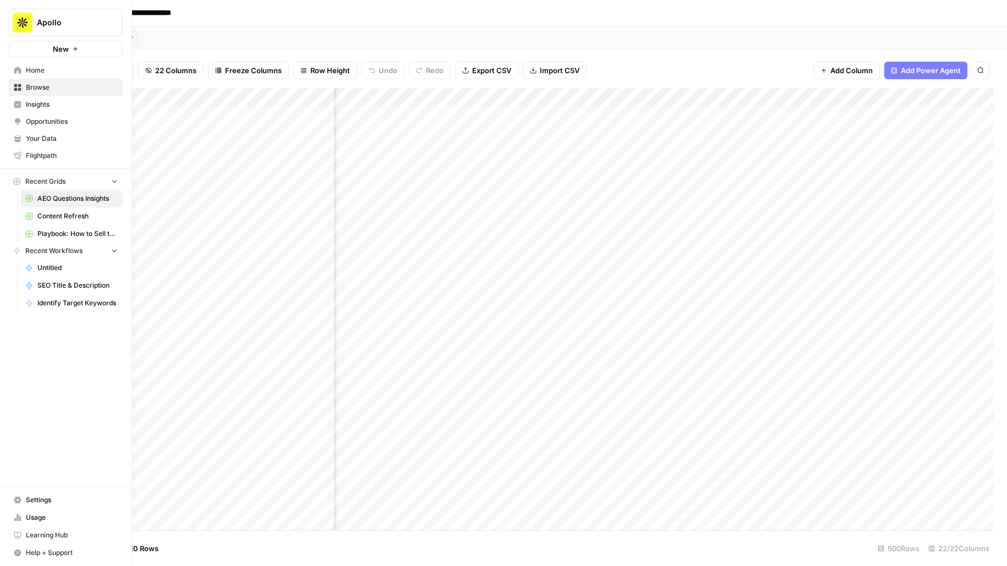
click at [39, 101] on span "Insights" at bounding box center [72, 105] width 92 height 10
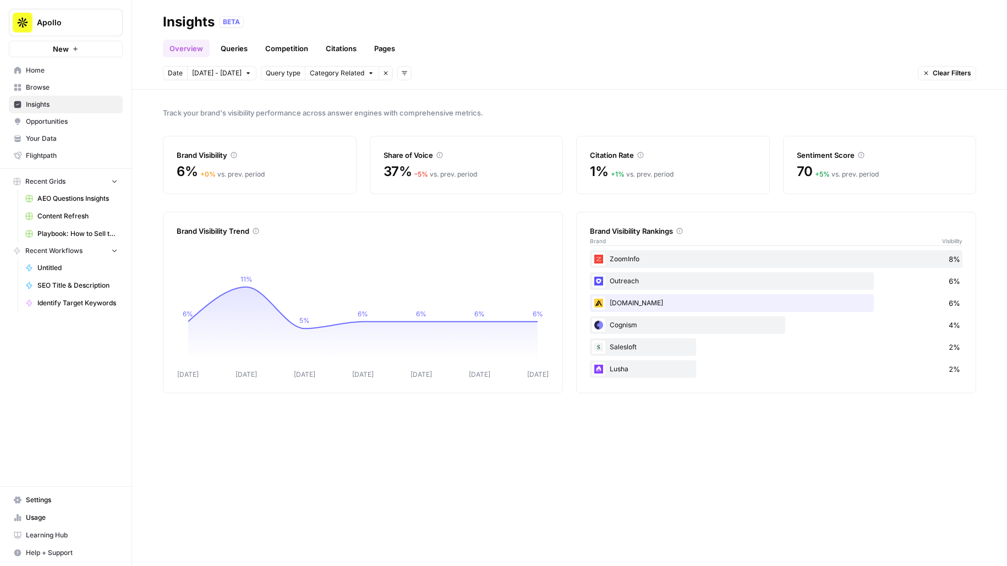
click at [241, 43] on link "Queries" at bounding box center [234, 49] width 40 height 18
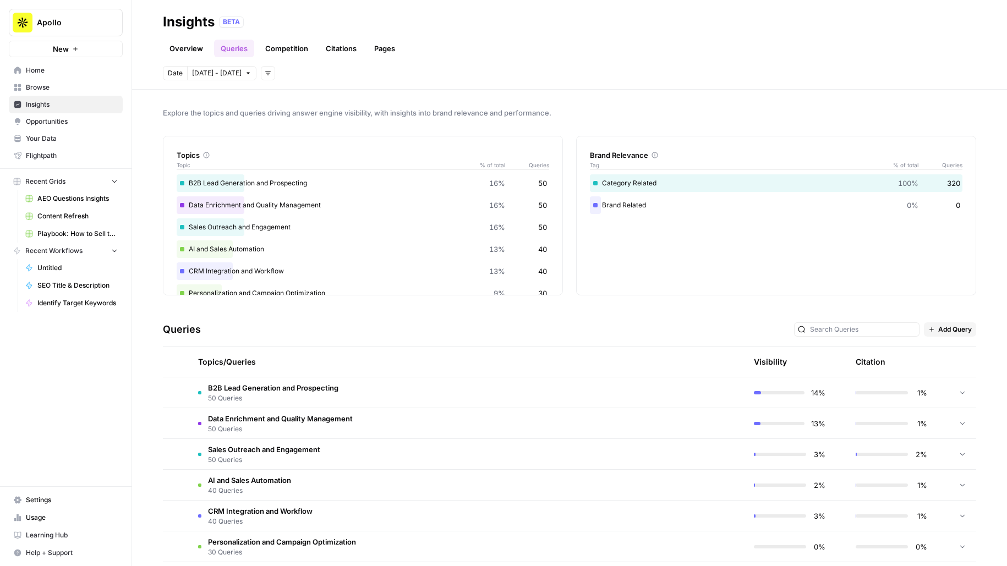
click at [196, 53] on link "Overview" at bounding box center [186, 49] width 47 height 18
